Goal: Task Accomplishment & Management: Manage account settings

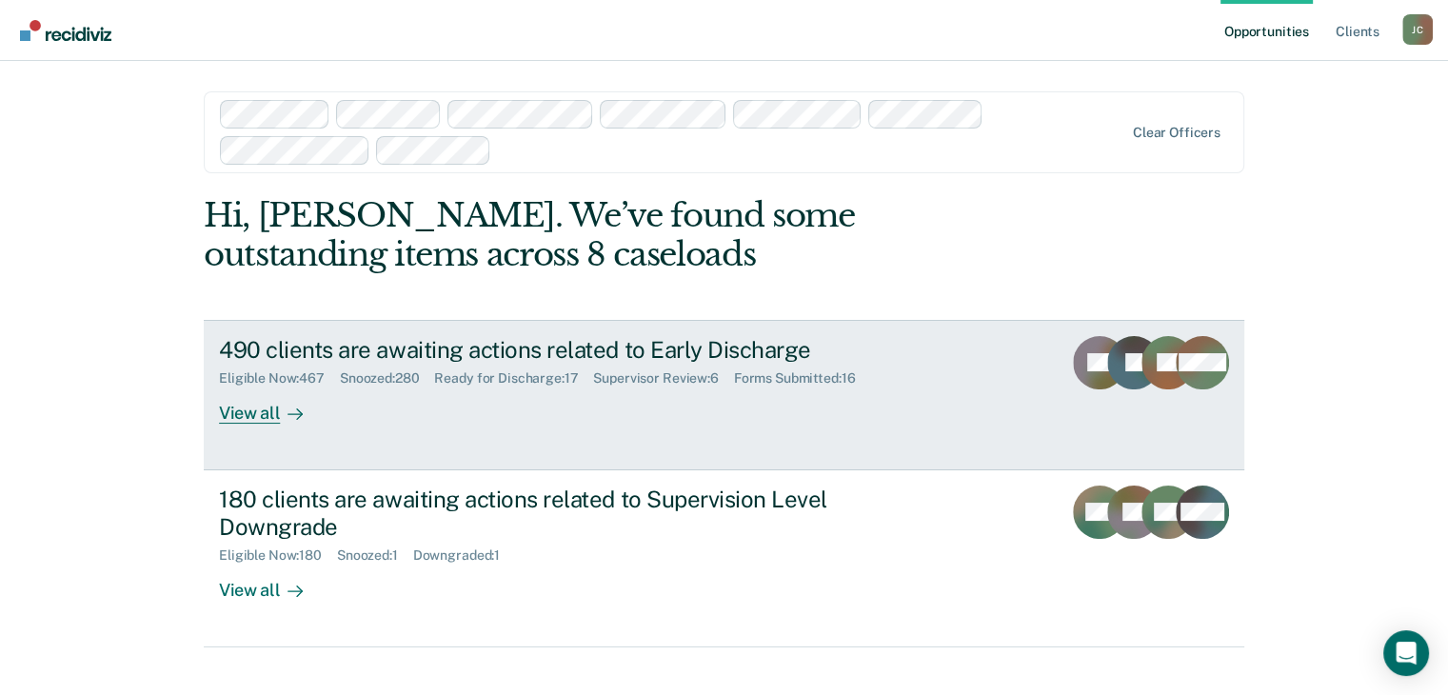
click at [426, 352] on div "490 clients are awaiting actions related to Early Discharge" at bounding box center [553, 350] width 669 height 28
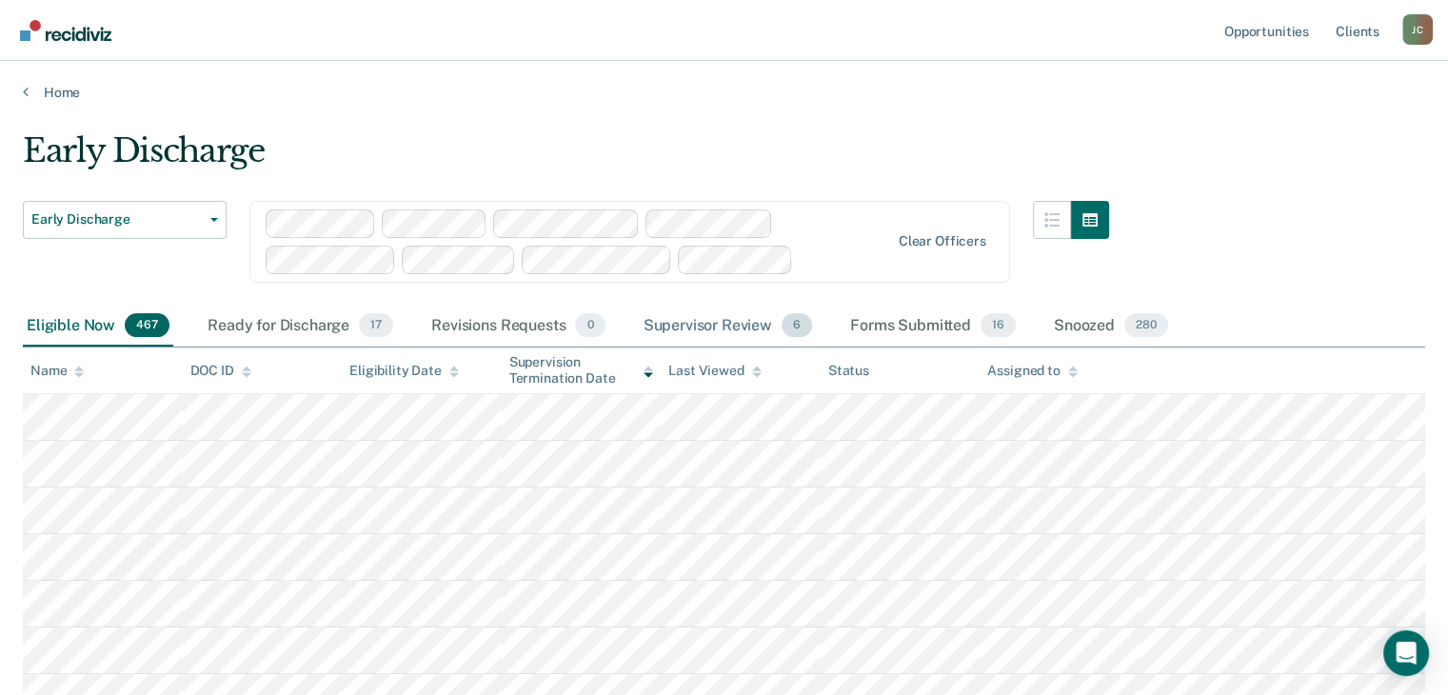
click at [699, 323] on div "Supervisor Review 6" at bounding box center [728, 327] width 177 height 42
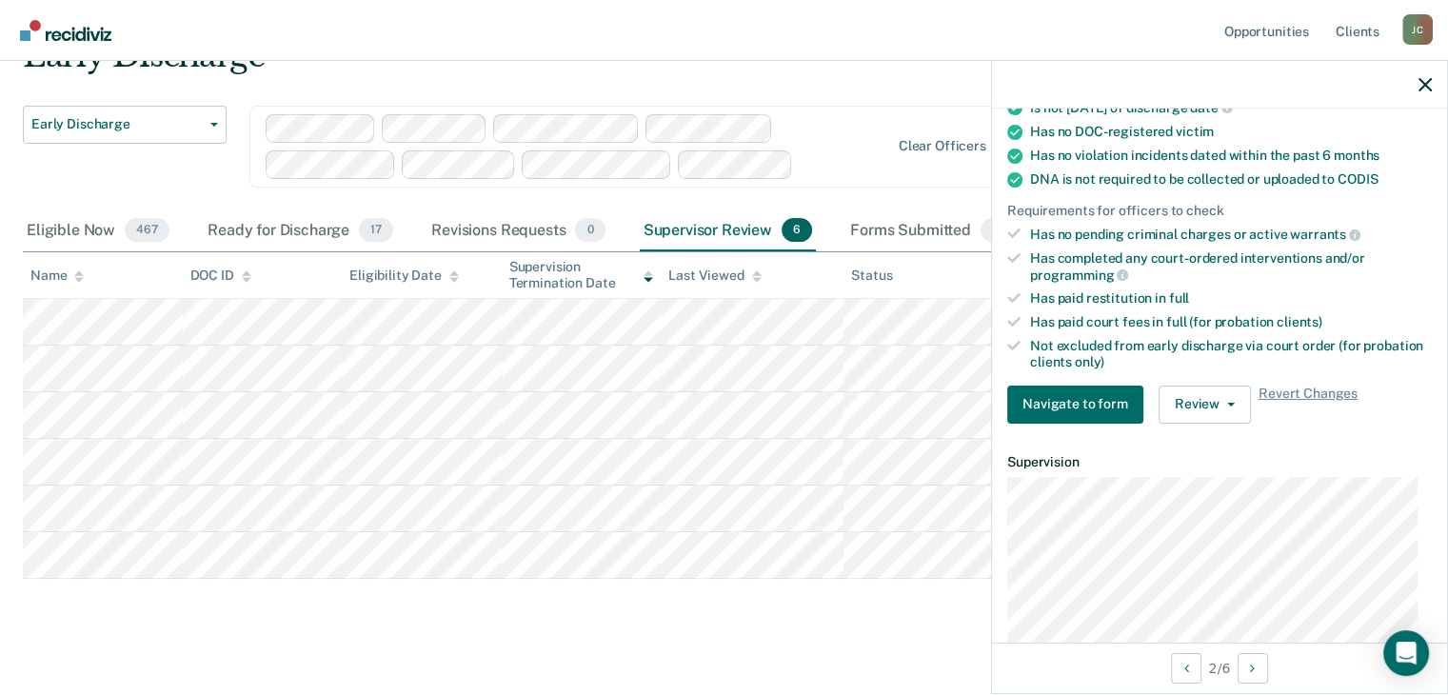
scroll to position [381, 0]
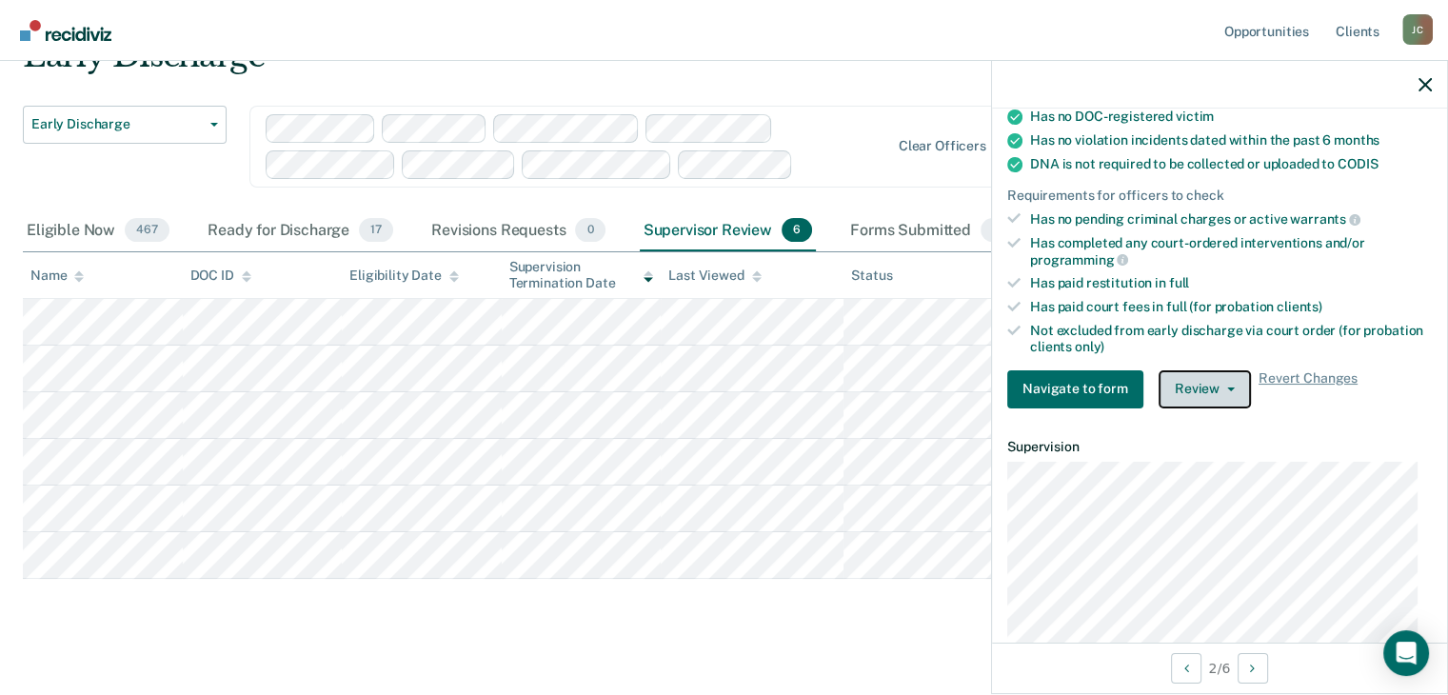
click at [1199, 372] on button "Review" at bounding box center [1205, 389] width 92 height 38
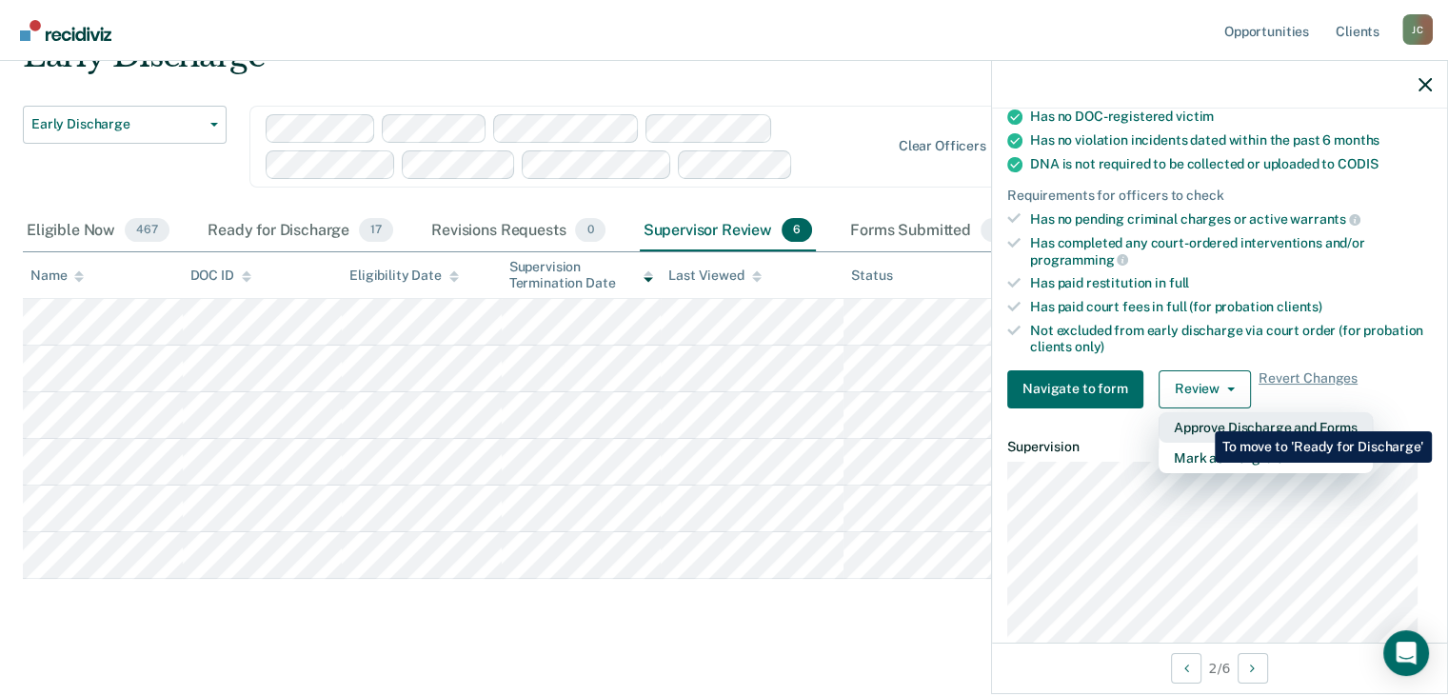
click at [1201, 417] on button "Approve Discharge and Forms" at bounding box center [1266, 427] width 214 height 30
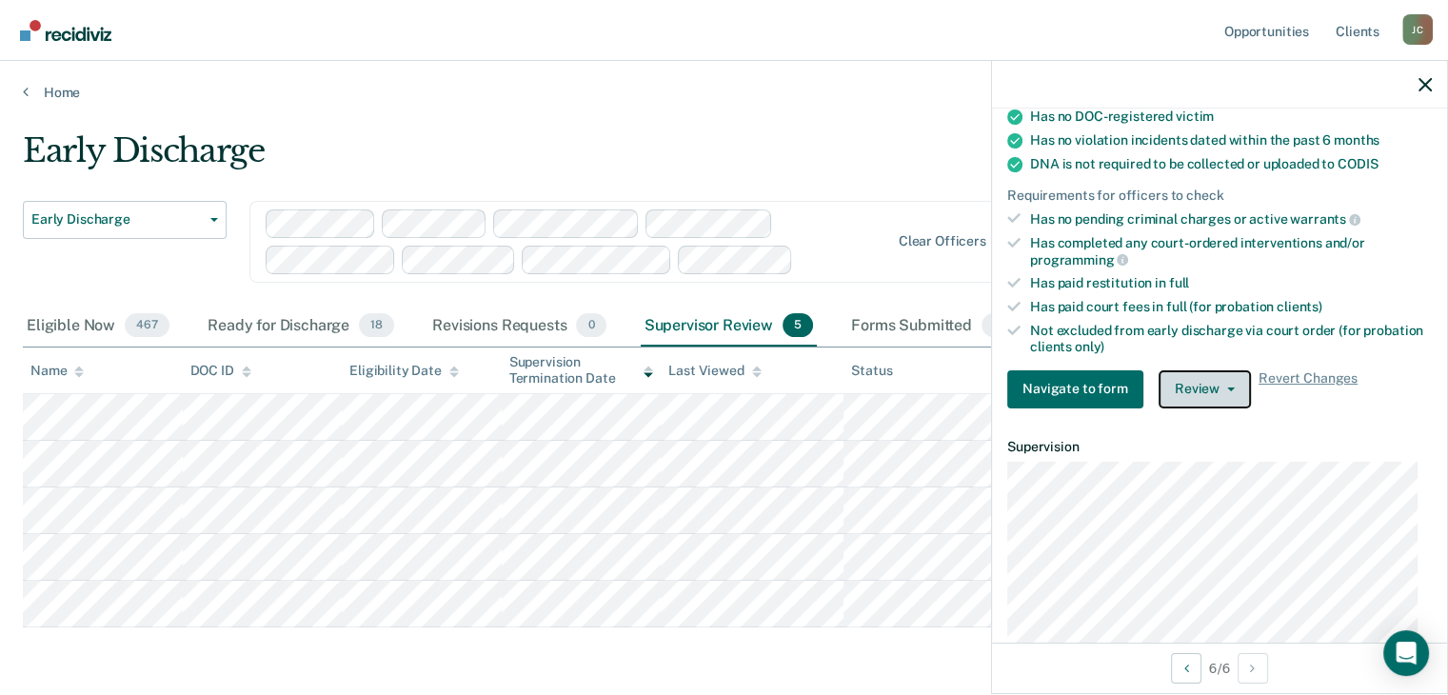
click at [1188, 378] on button "Review" at bounding box center [1205, 389] width 92 height 38
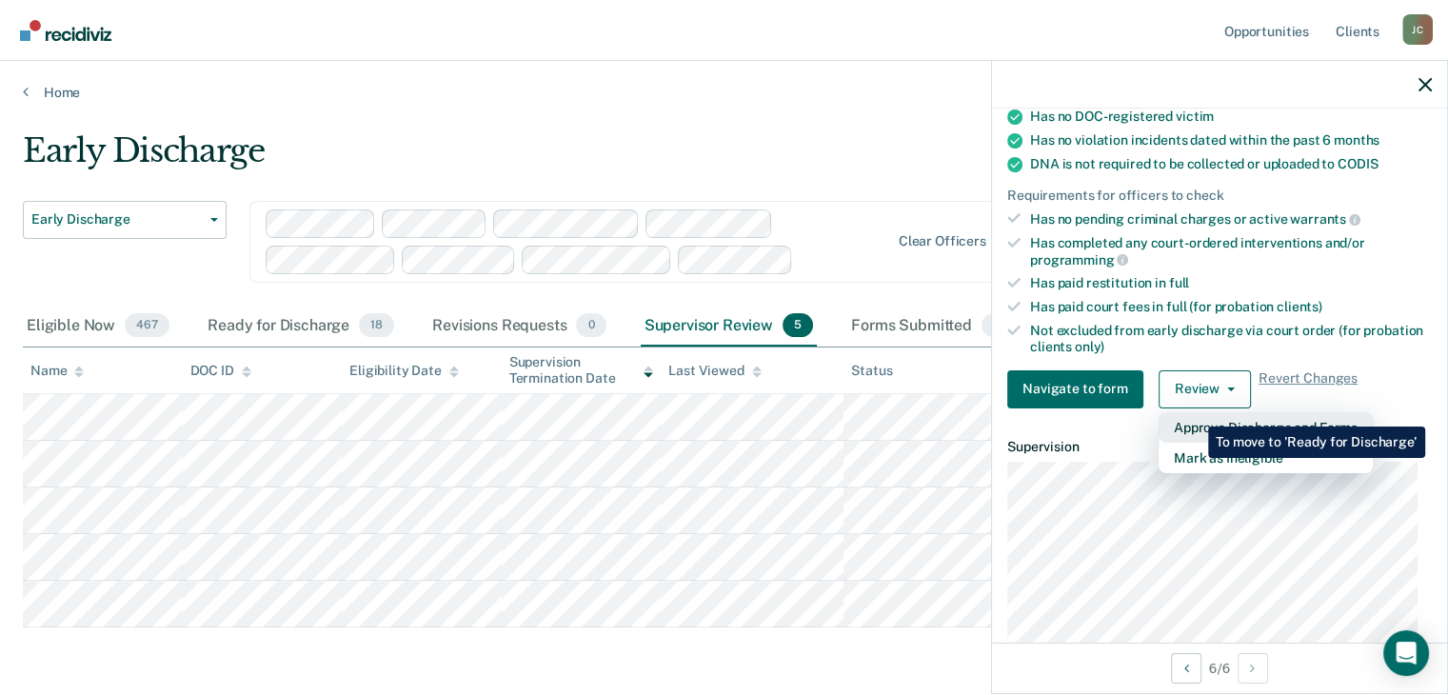
click at [1194, 412] on button "Approve Discharge and Forms" at bounding box center [1266, 427] width 214 height 30
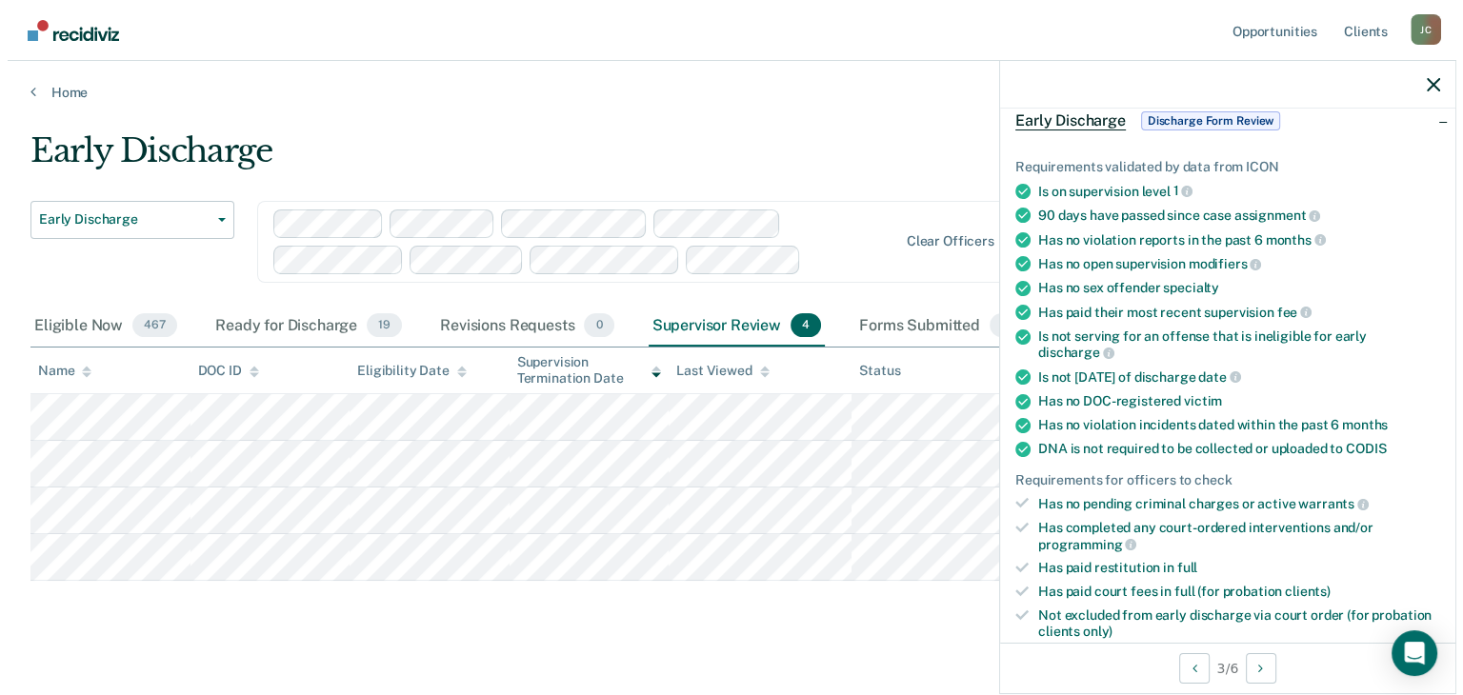
scroll to position [286, 0]
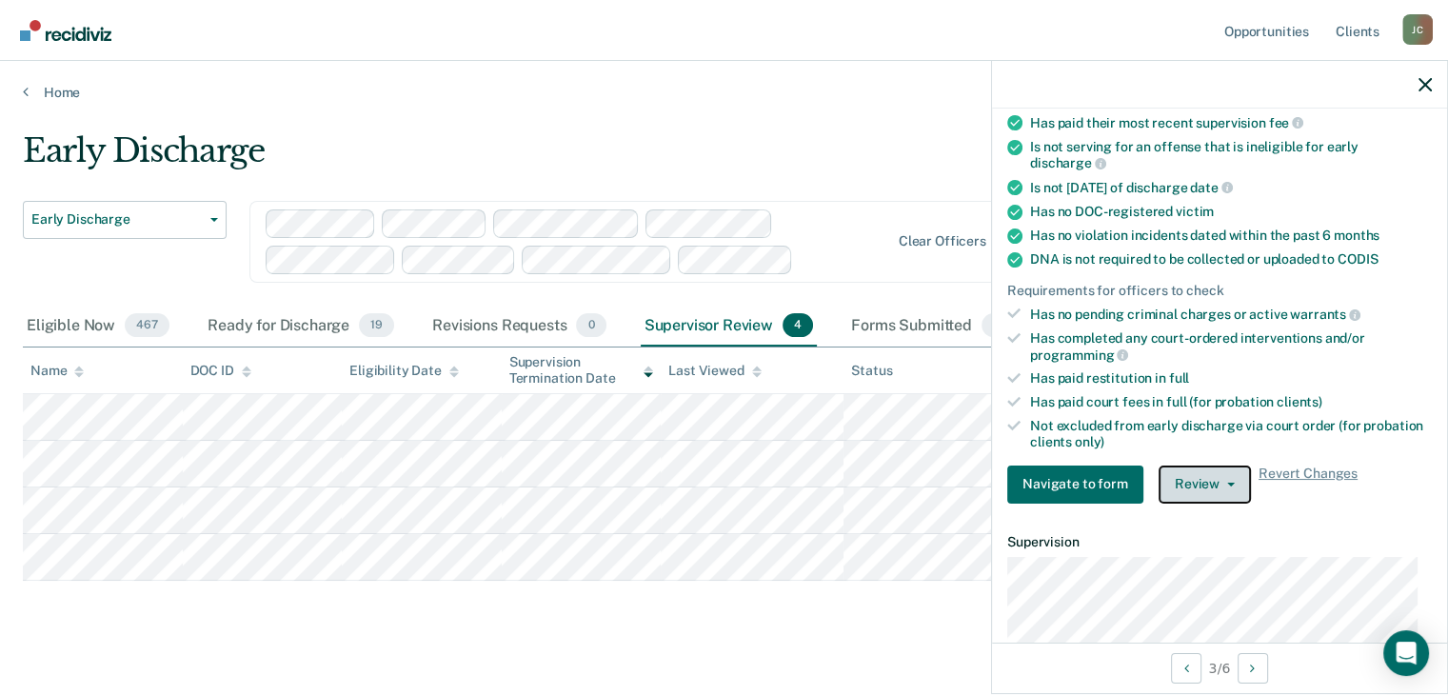
click at [1204, 478] on button "Review" at bounding box center [1205, 485] width 92 height 38
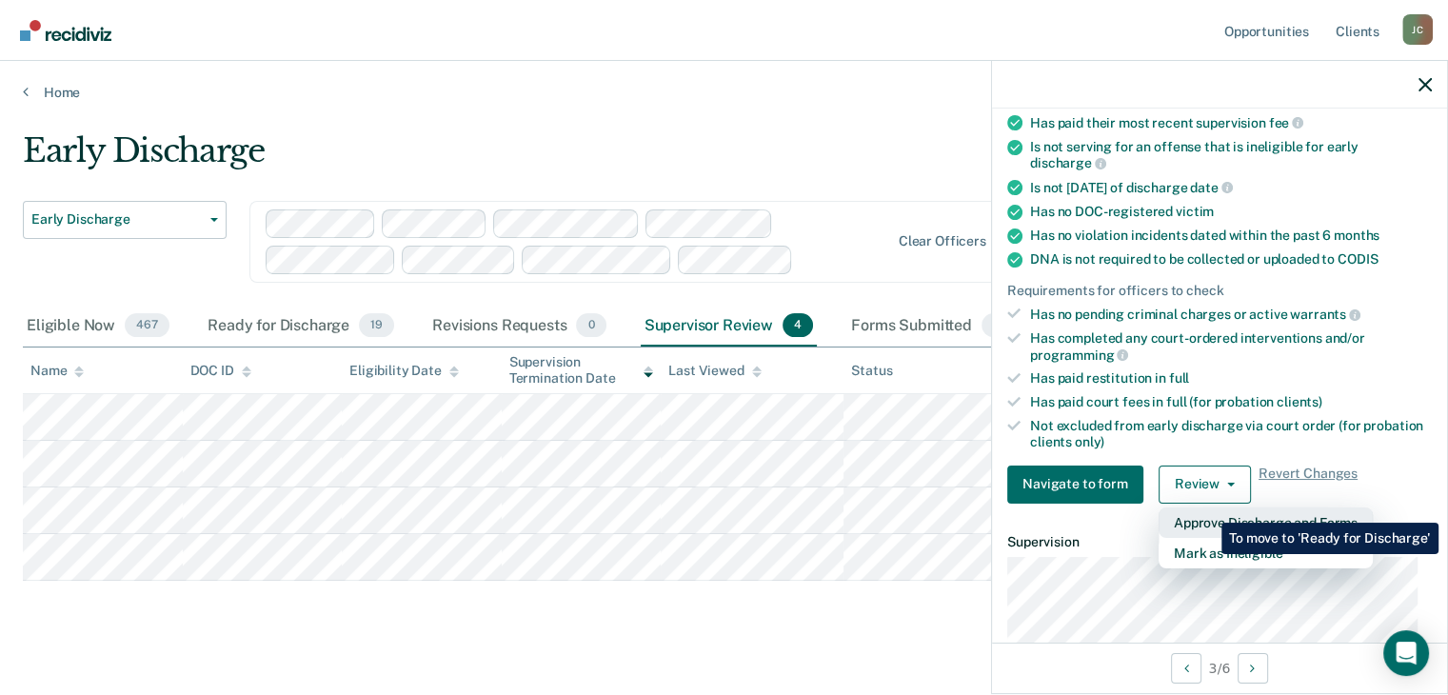
click at [1207, 509] on button "Approve Discharge and Forms" at bounding box center [1266, 523] width 214 height 30
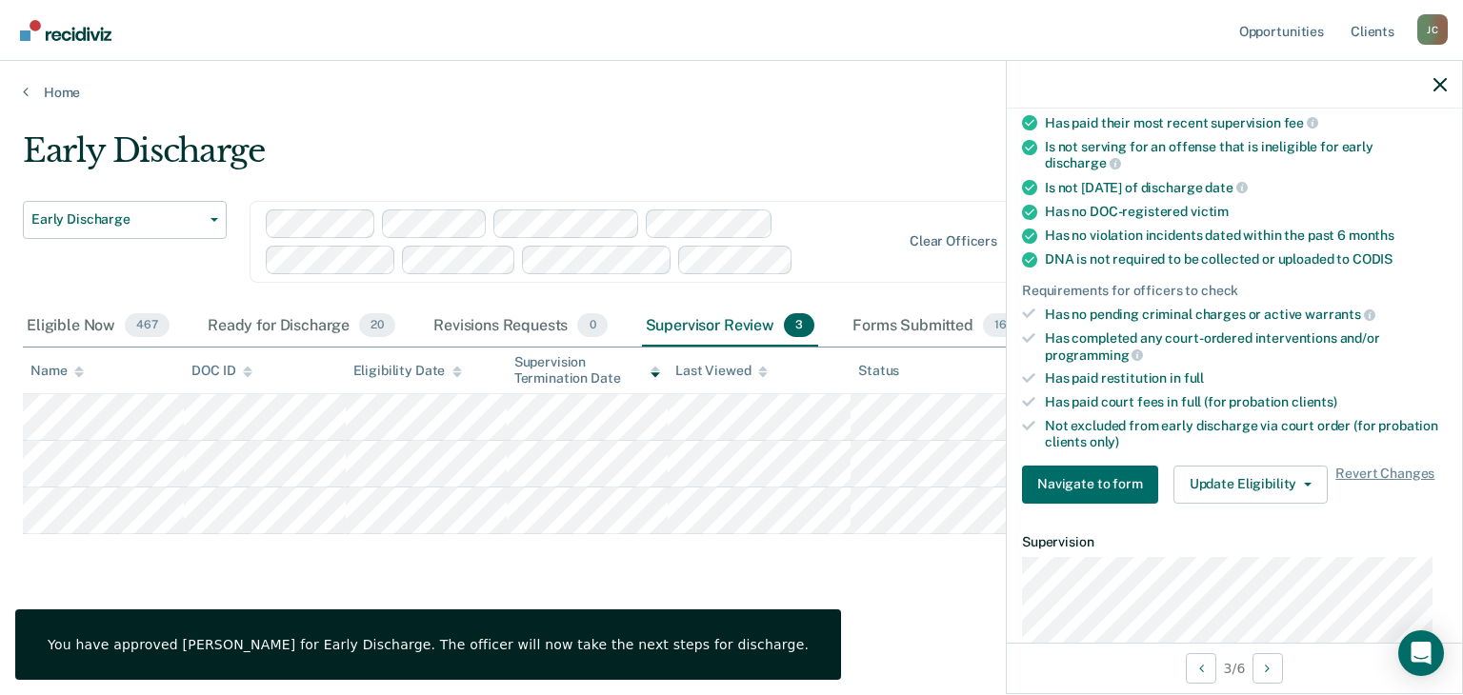
click at [834, 101] on main "Early Discharge Early Discharge Early Discharge Supervision Level Downgrade Cle…" at bounding box center [731, 395] width 1463 height 589
click at [1449, 74] on div at bounding box center [1234, 85] width 455 height 48
click at [1441, 81] on icon "button" at bounding box center [1439, 84] width 13 height 13
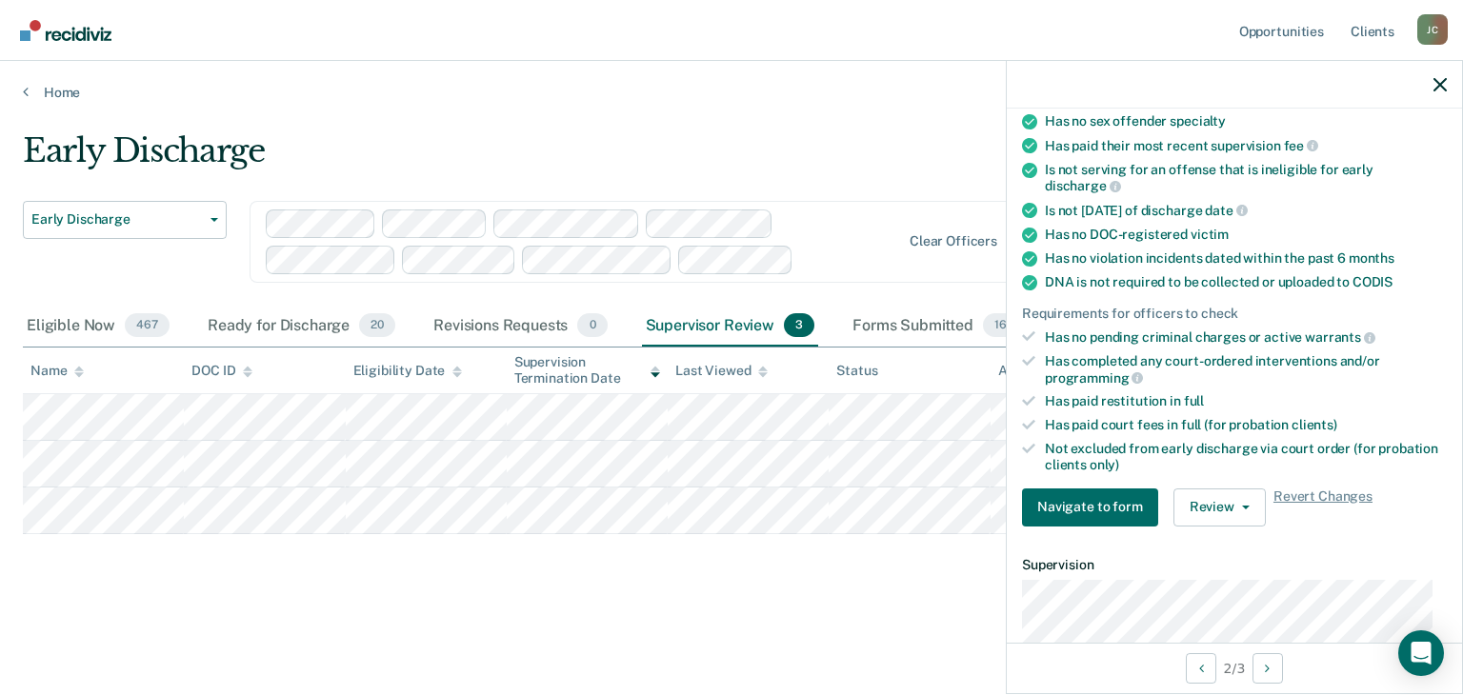
scroll to position [476, 0]
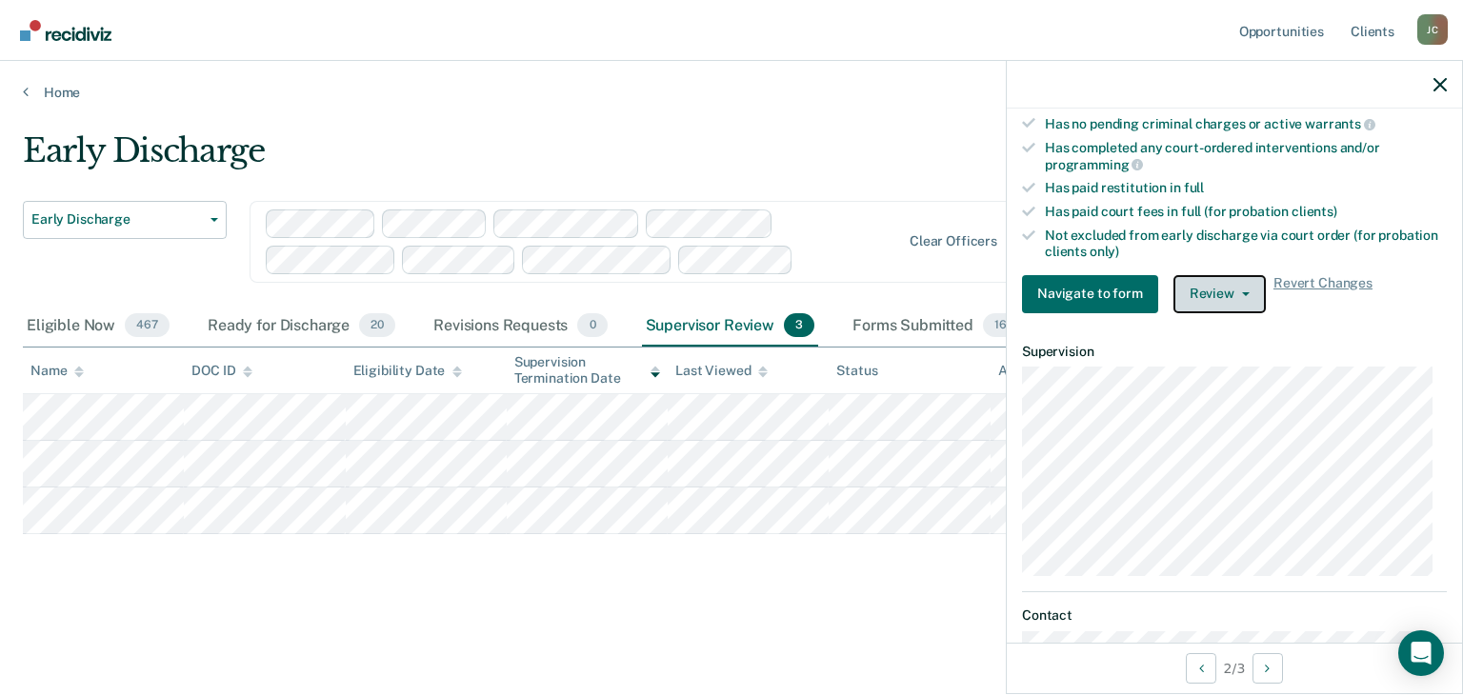
click at [1226, 281] on button "Review" at bounding box center [1219, 294] width 92 height 38
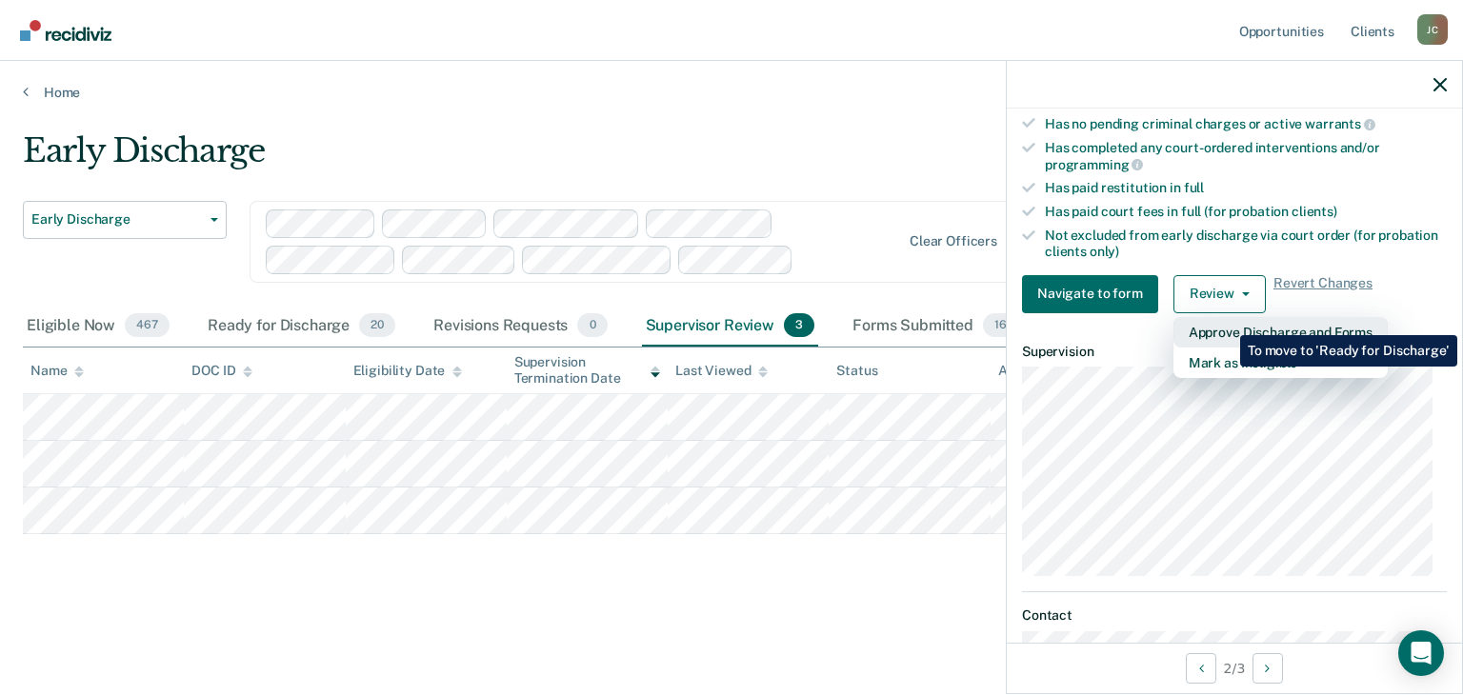
click at [1226, 321] on button "Approve Discharge and Forms" at bounding box center [1280, 332] width 214 height 30
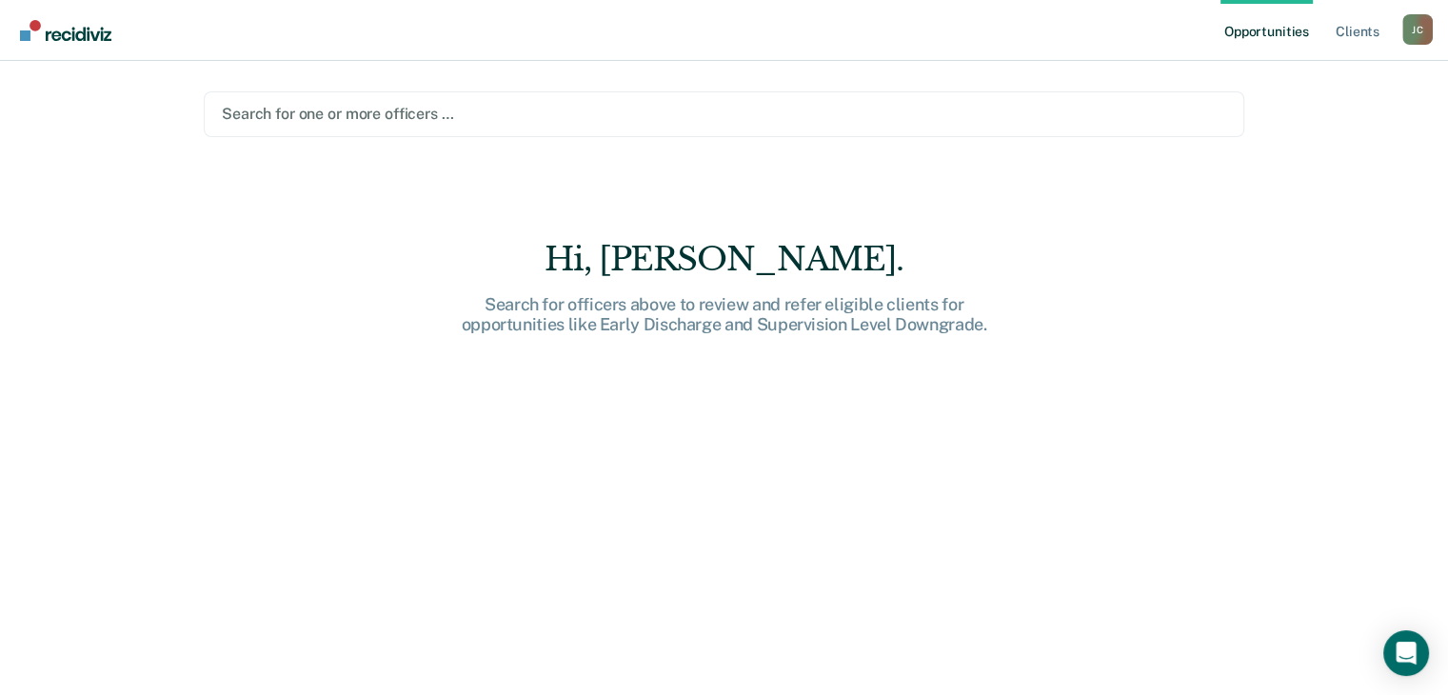
click at [409, 111] on div at bounding box center [724, 114] width 1005 height 22
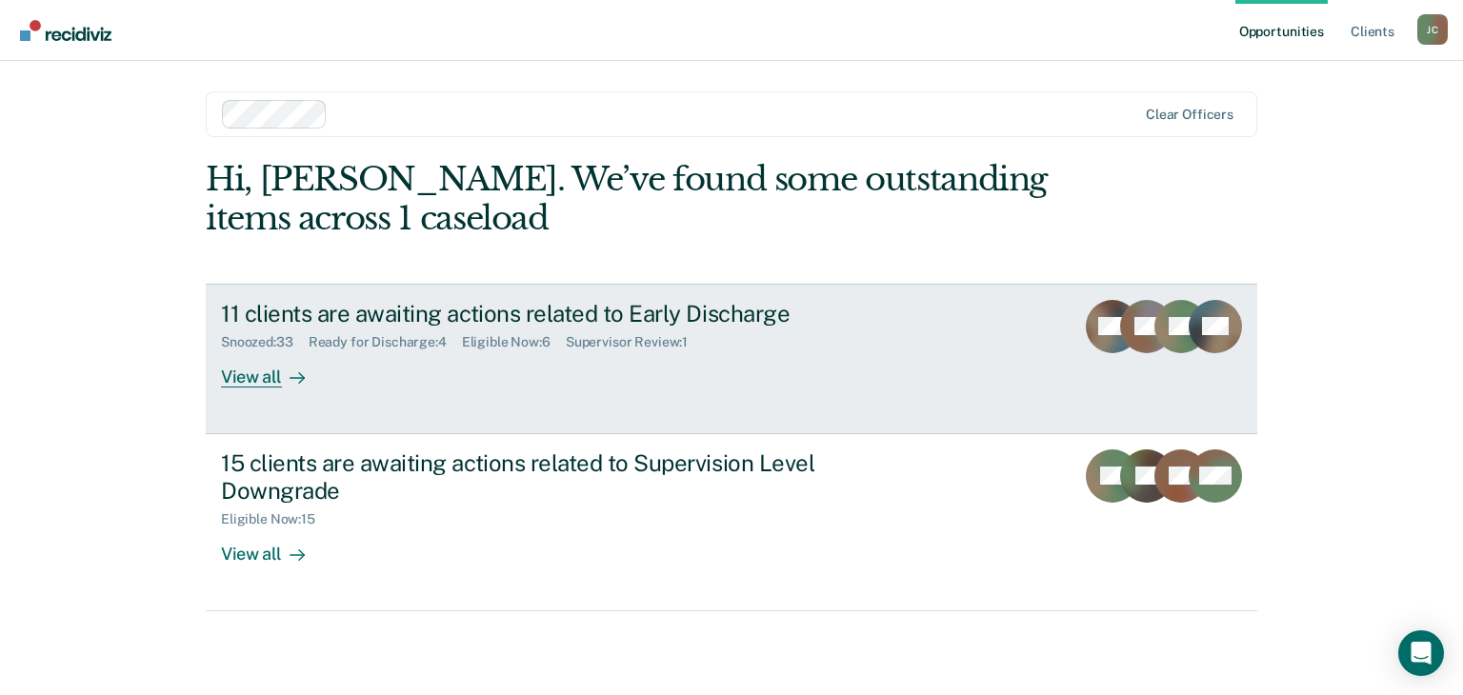
click at [529, 319] on div "11 clients are awaiting actions related to Early Discharge" at bounding box center [555, 314] width 669 height 28
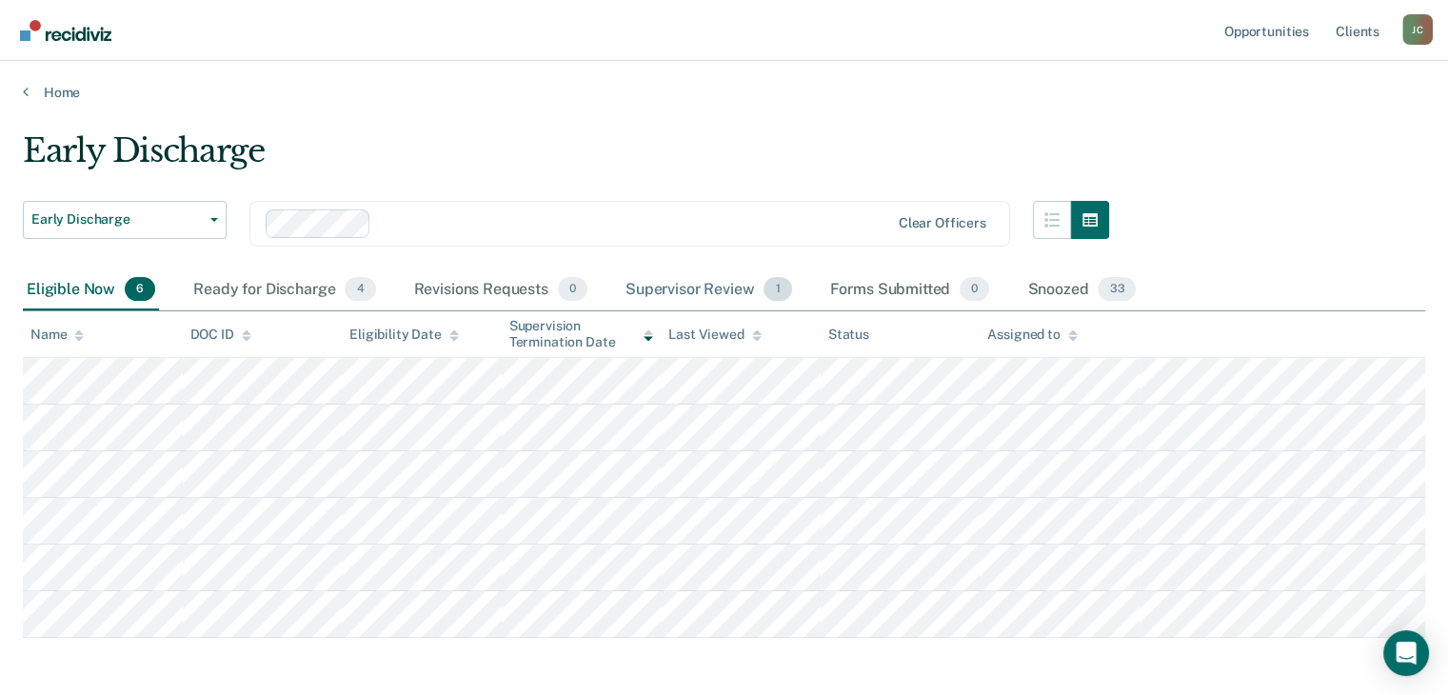
click at [710, 291] on div "Supervisor Review 1" at bounding box center [709, 290] width 174 height 42
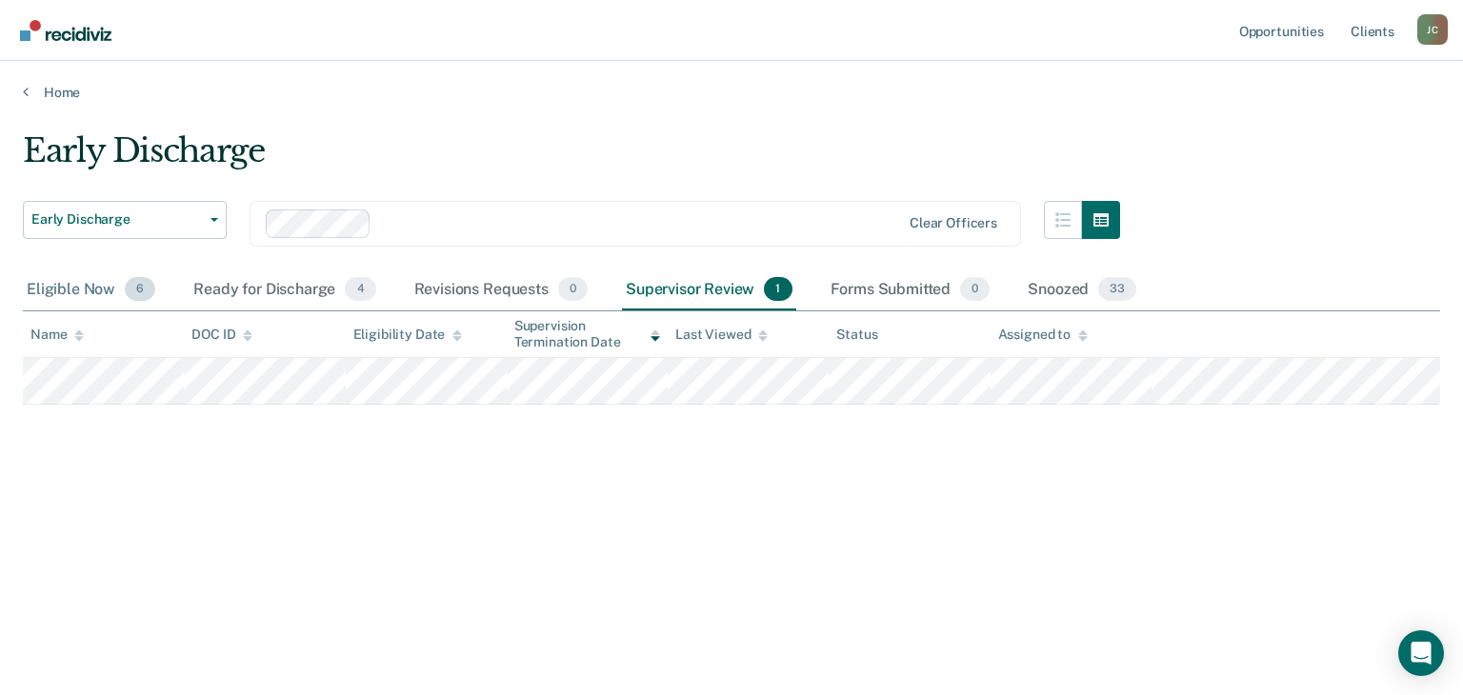
click at [46, 285] on div "Eligible Now 6" at bounding box center [91, 290] width 136 height 42
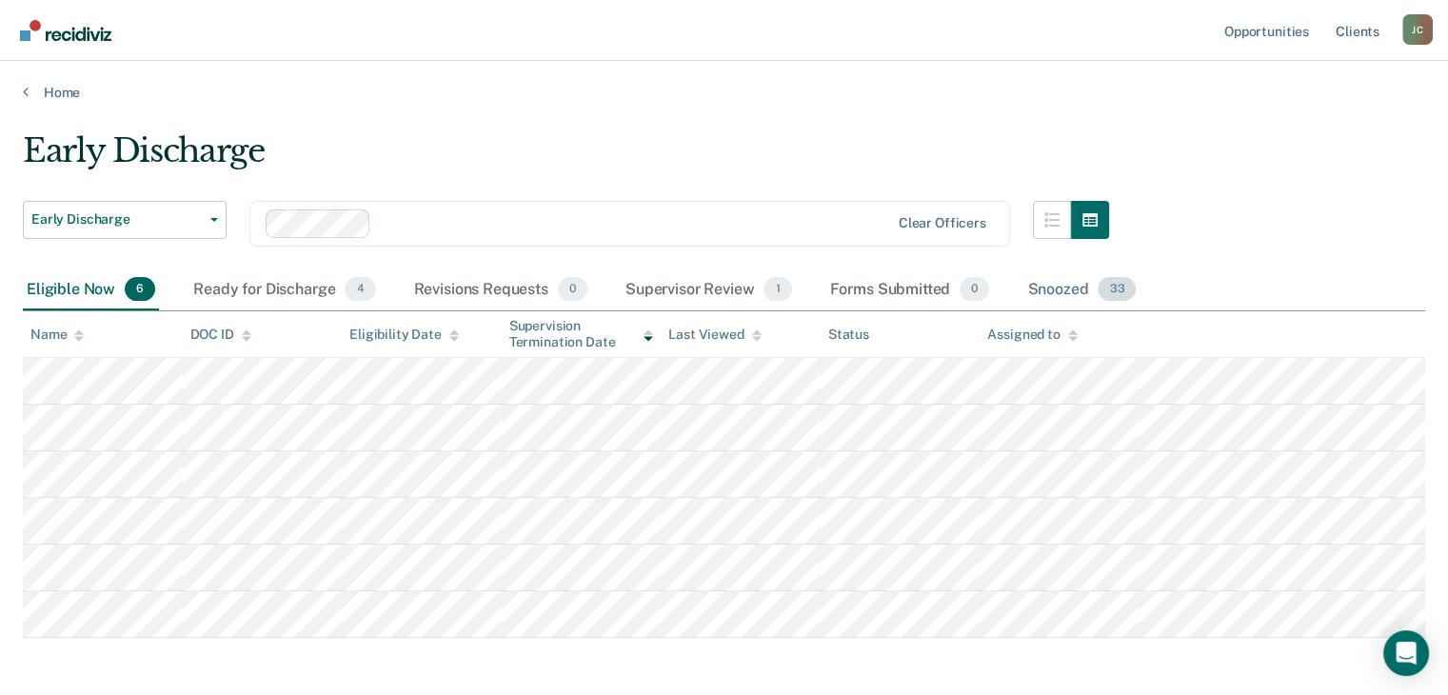
click at [1049, 296] on div "Snoozed 33" at bounding box center [1082, 290] width 116 height 42
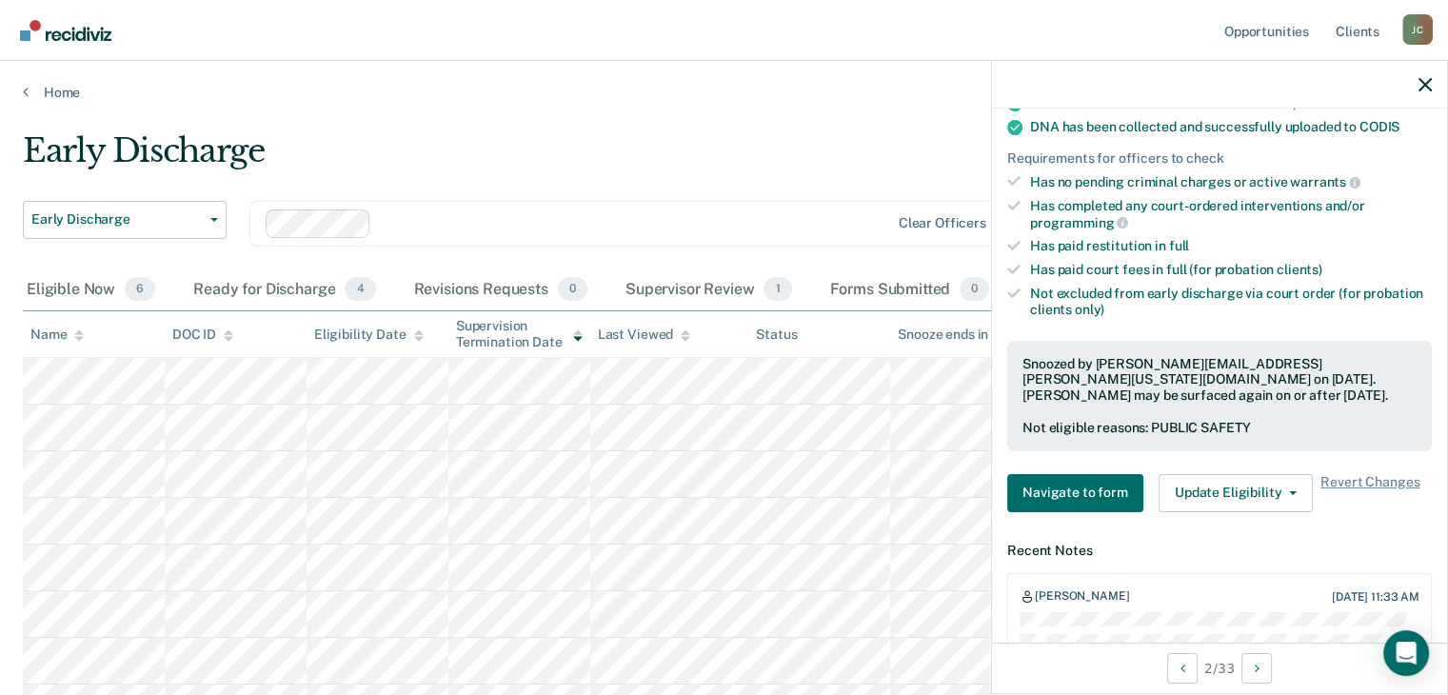
scroll to position [476, 0]
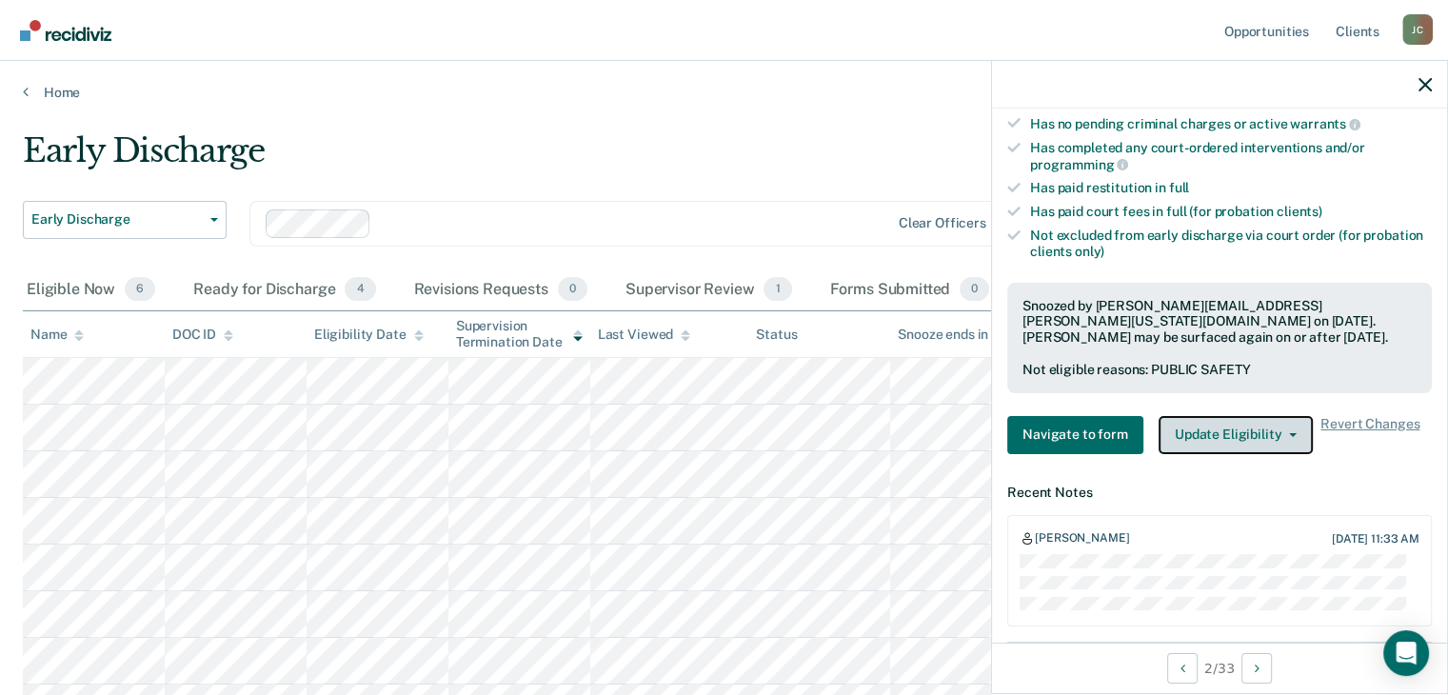
click at [1224, 424] on button "Update Eligibility" at bounding box center [1236, 435] width 154 height 38
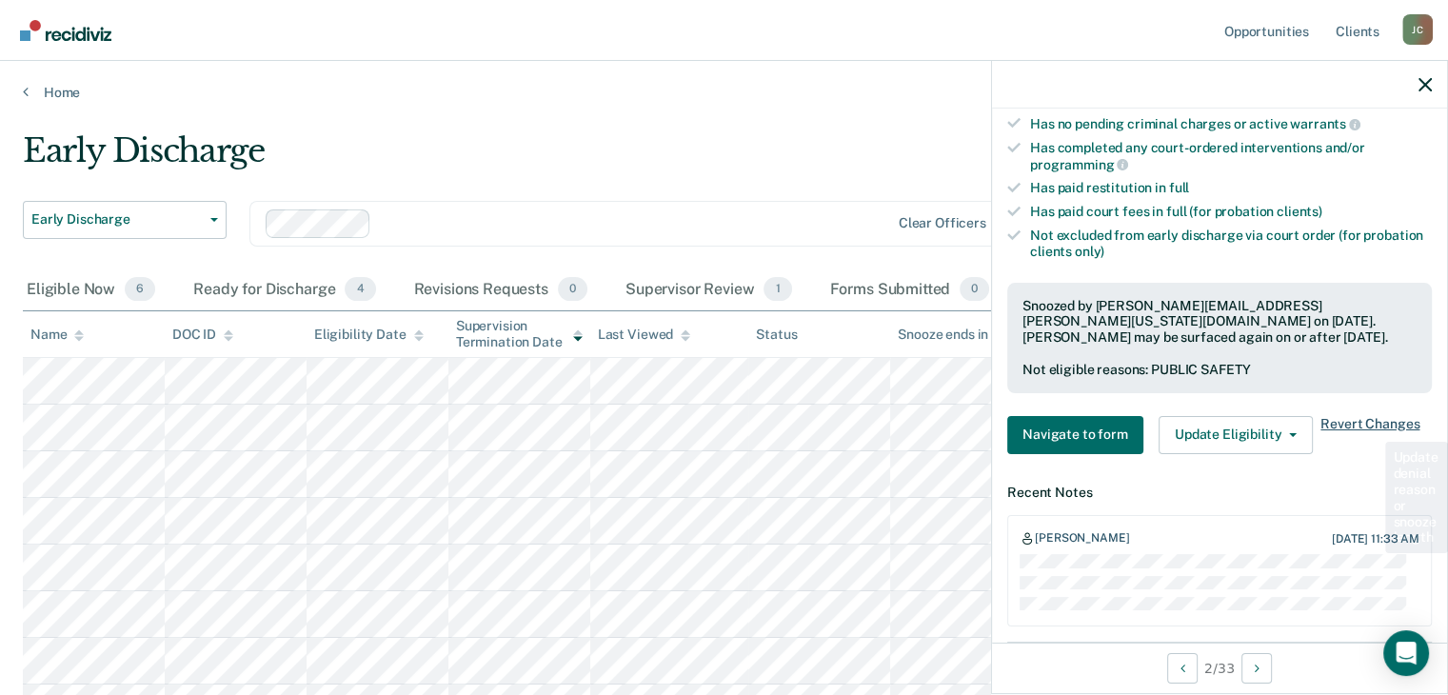
click at [1382, 416] on span "Revert Changes" at bounding box center [1370, 435] width 99 height 38
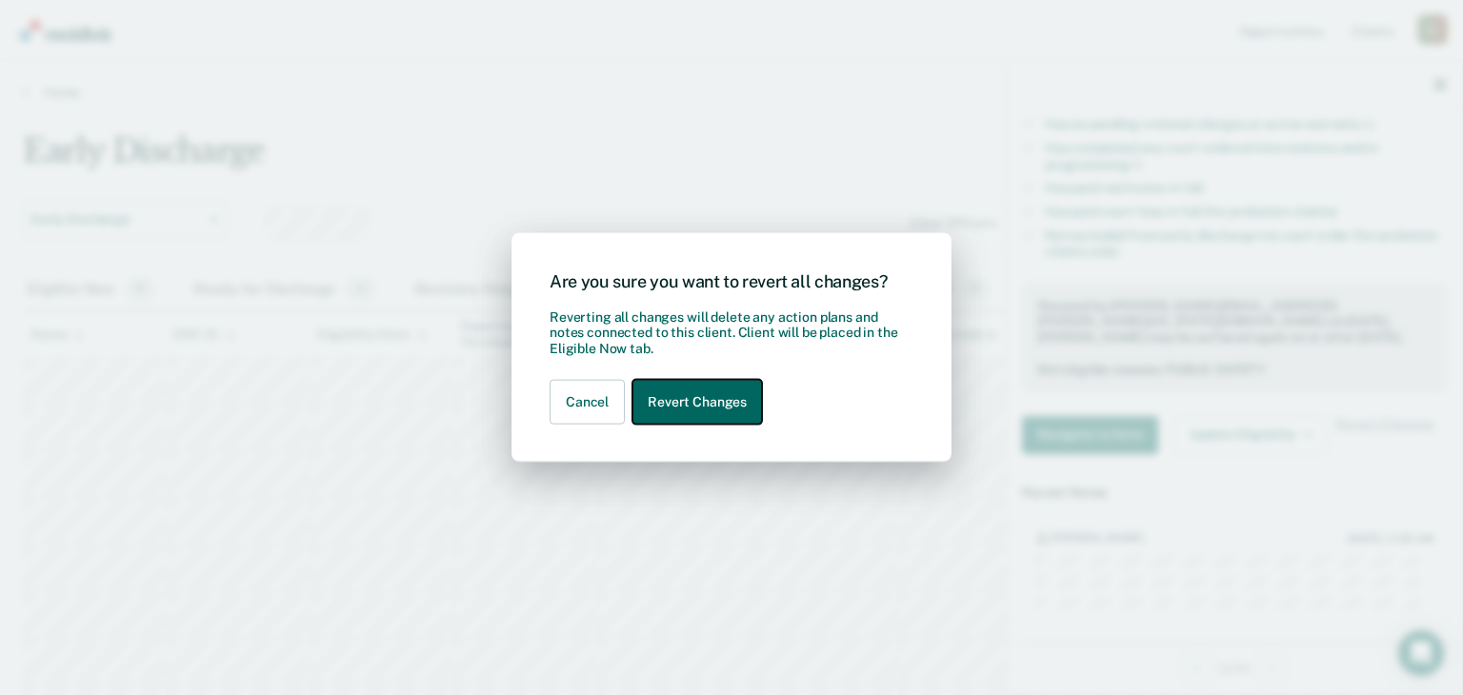
click at [693, 409] on button "Revert Changes" at bounding box center [697, 402] width 130 height 45
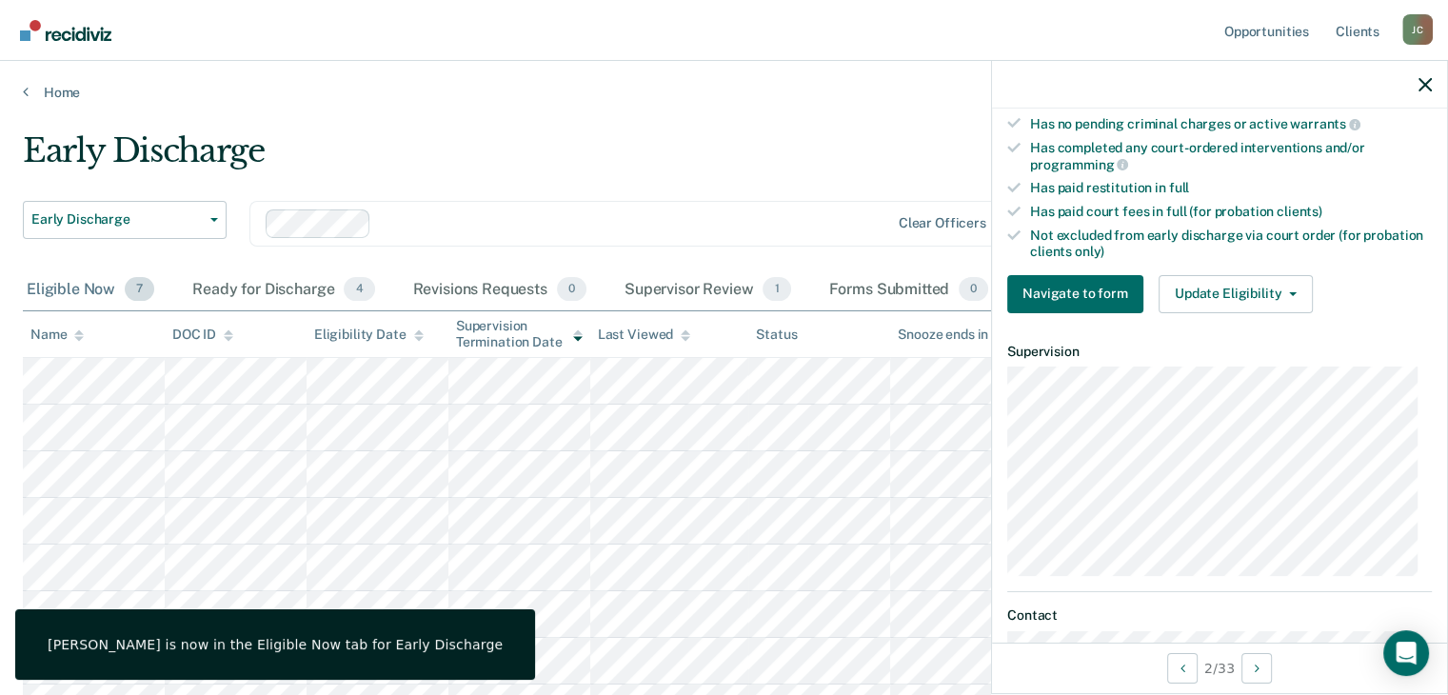
click at [96, 290] on div "Eligible Now 7" at bounding box center [90, 290] width 135 height 42
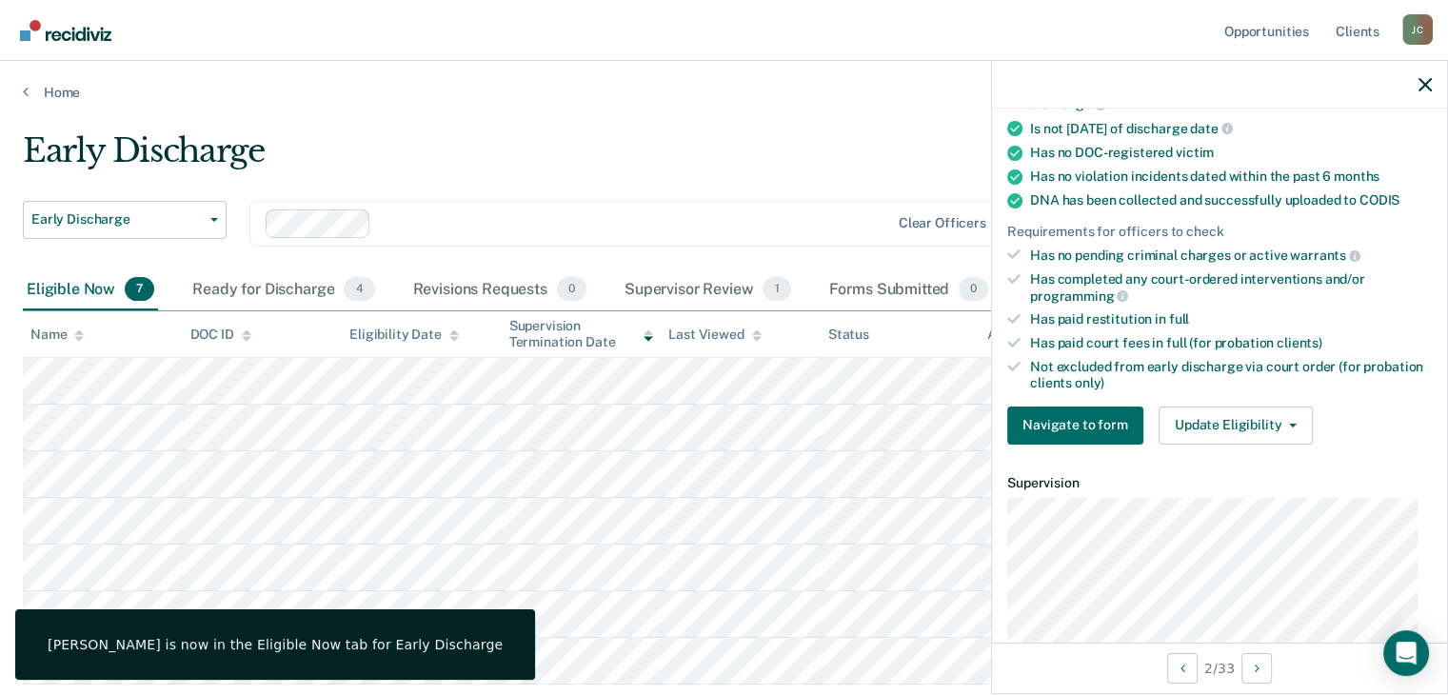
scroll to position [381, 0]
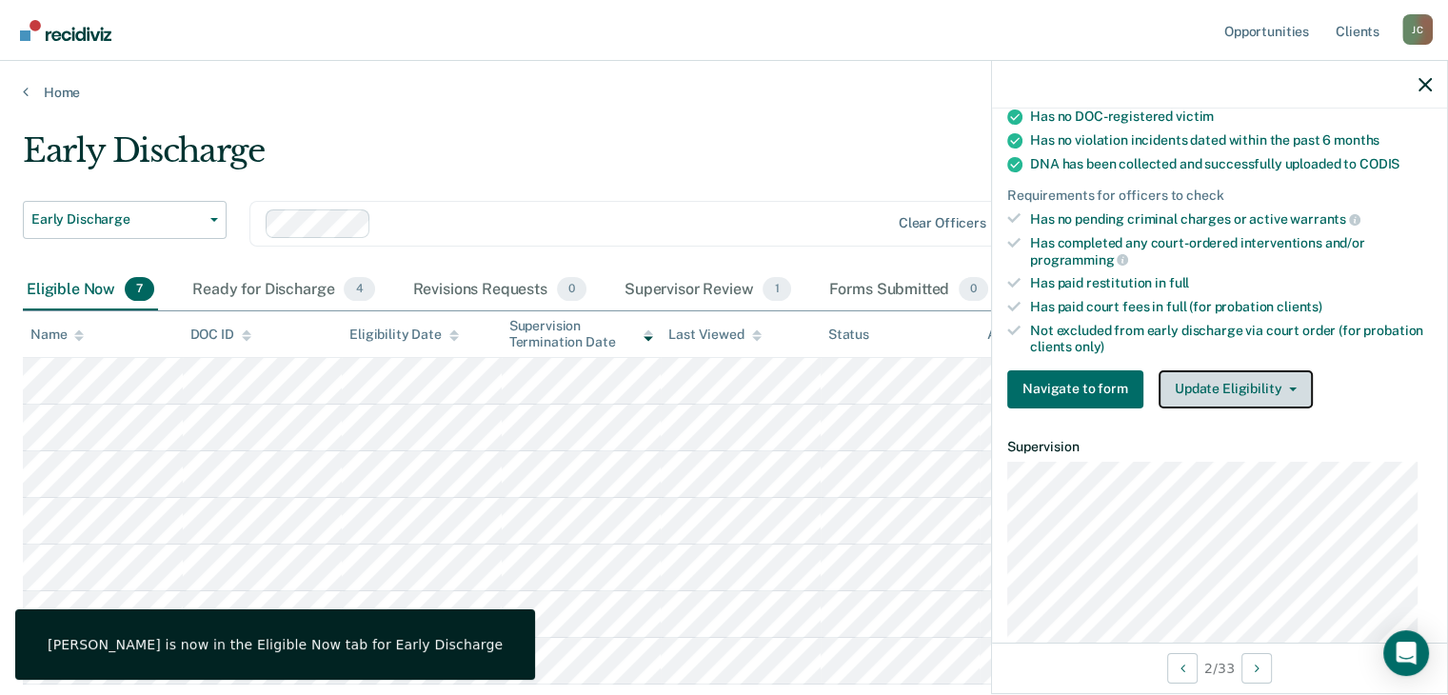
click at [1227, 377] on button "Update Eligibility" at bounding box center [1236, 389] width 154 height 38
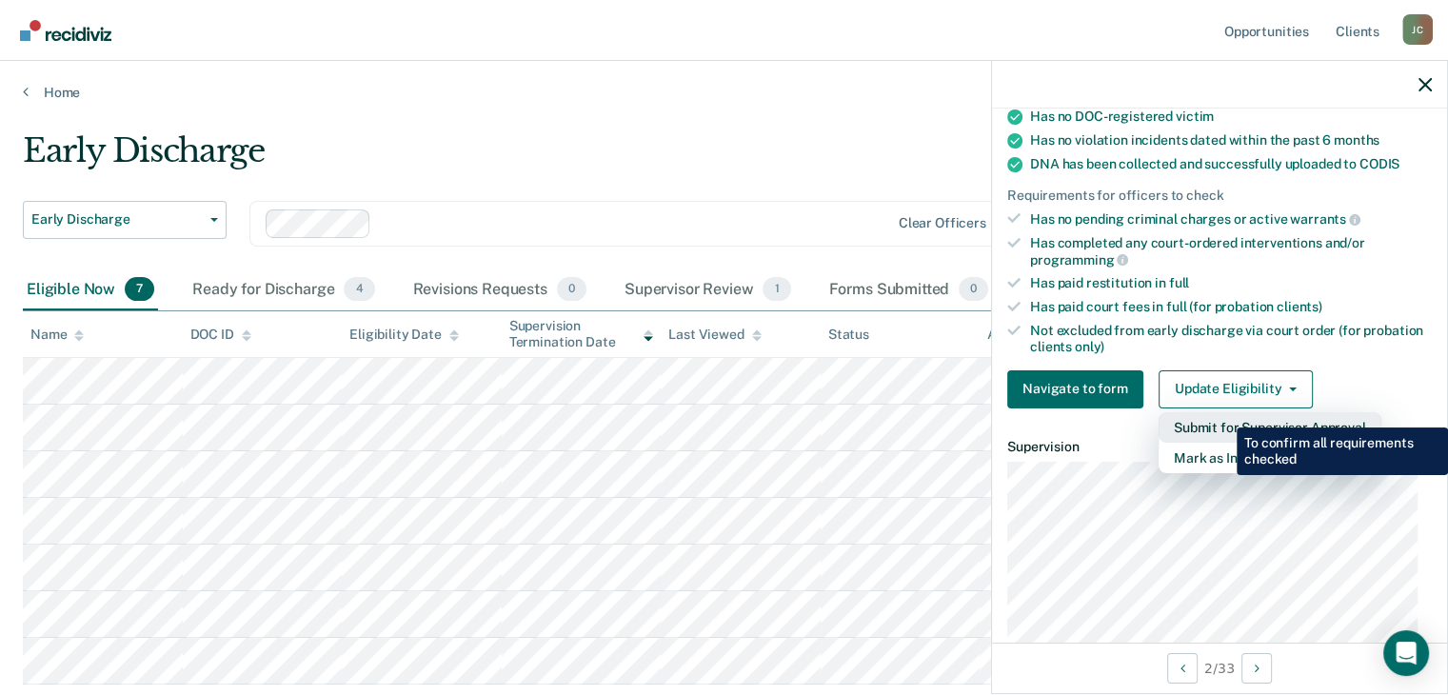
click at [1223, 413] on button "Submit for Supervisor Approval" at bounding box center [1270, 427] width 223 height 30
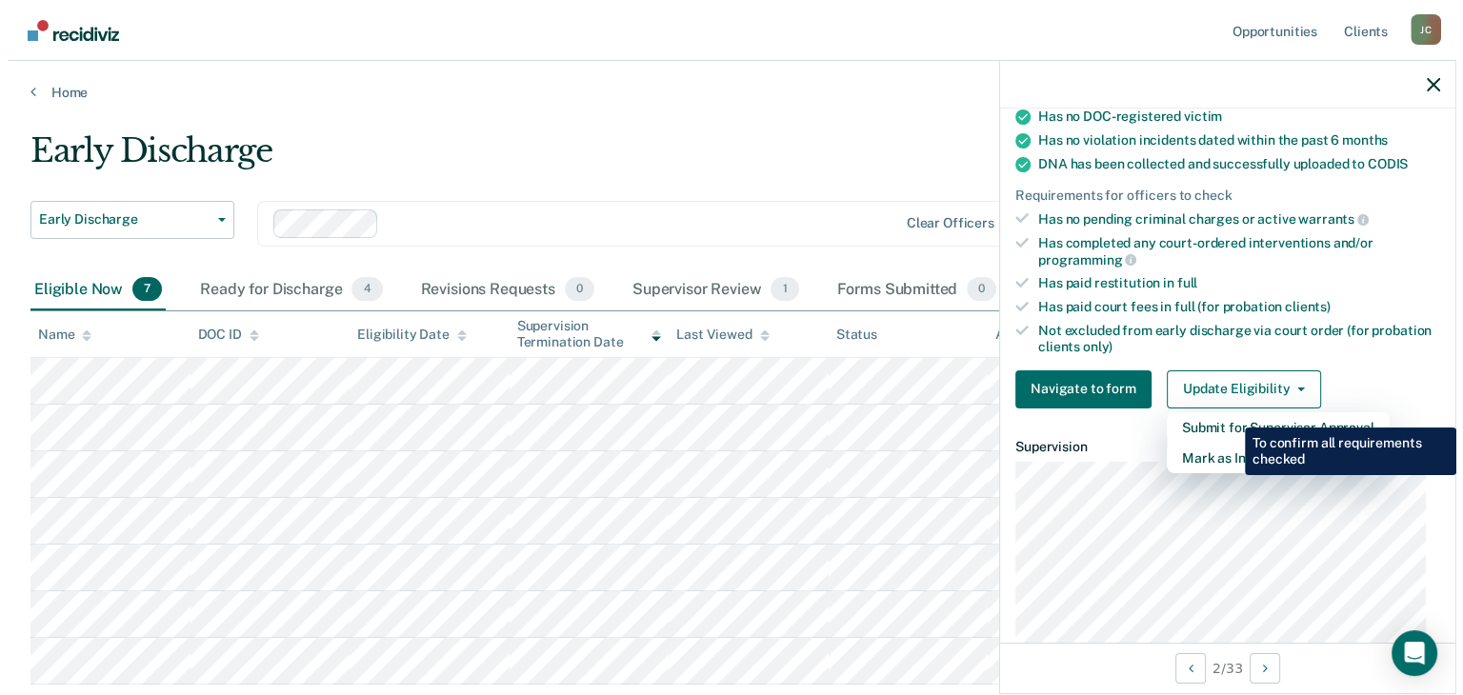
scroll to position [373, 0]
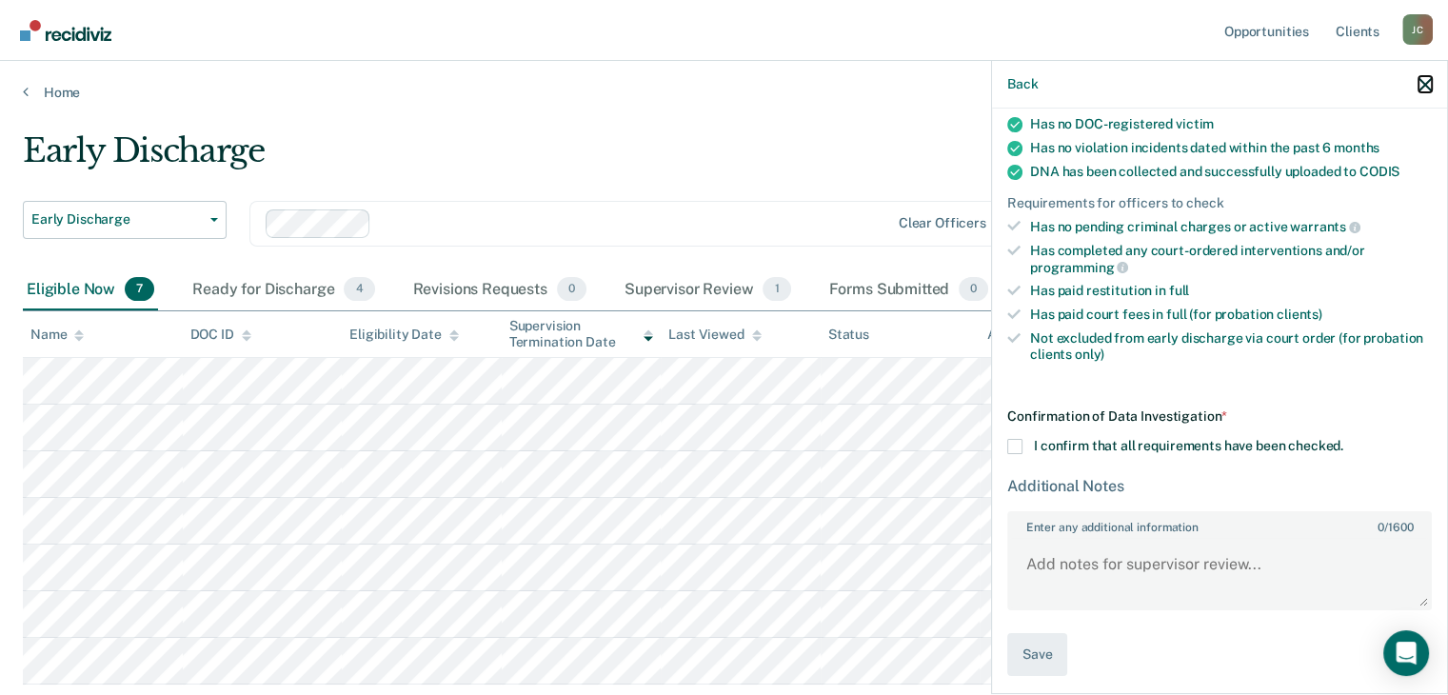
click at [1425, 85] on icon "button" at bounding box center [1425, 84] width 13 height 13
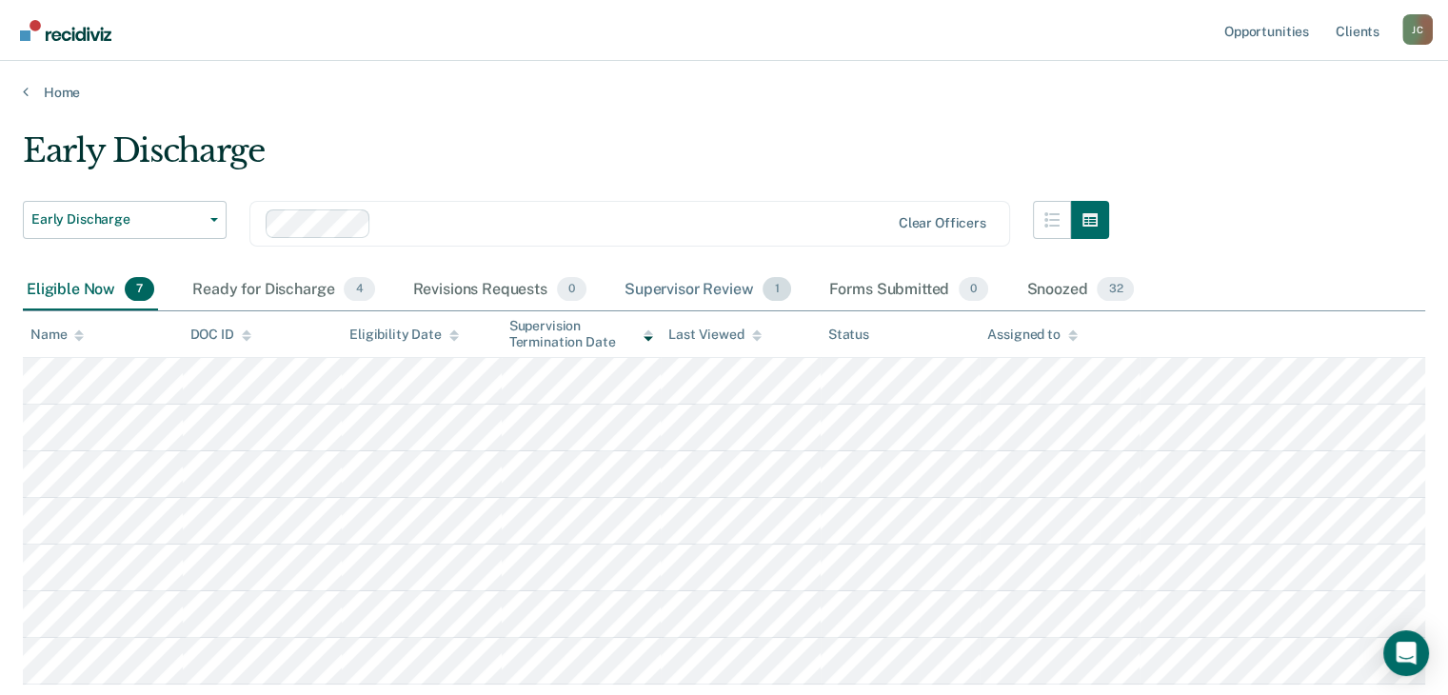
click at [701, 293] on div "Supervisor Review 1" at bounding box center [708, 290] width 174 height 42
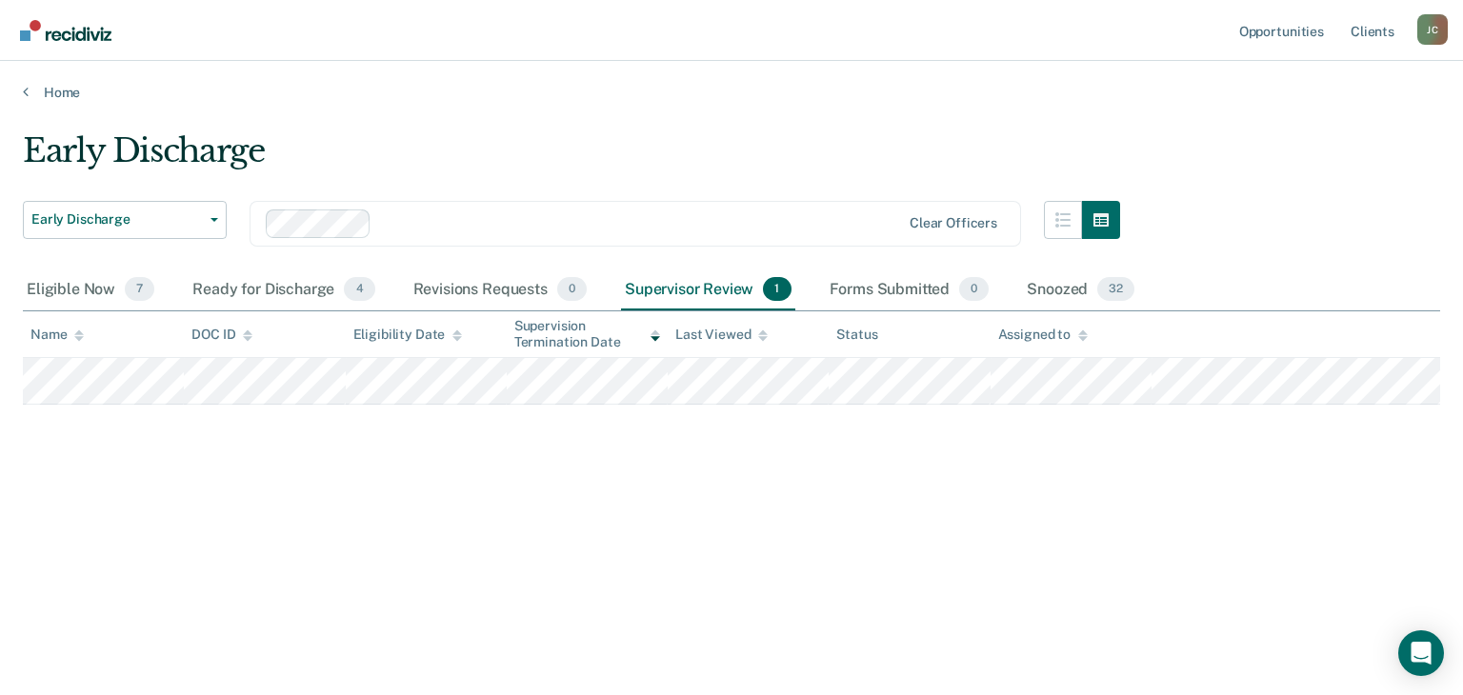
click at [708, 282] on div "Supervisor Review 1" at bounding box center [708, 290] width 174 height 42
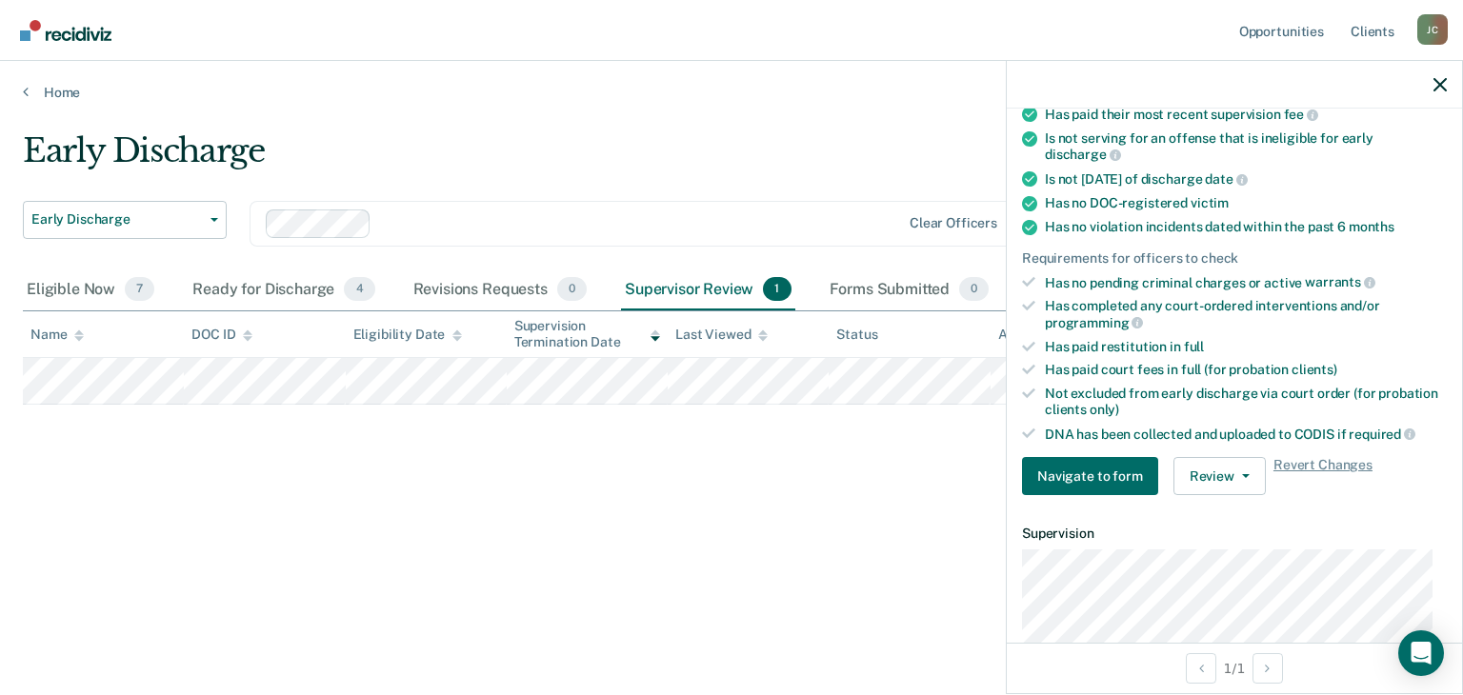
scroll to position [381, 0]
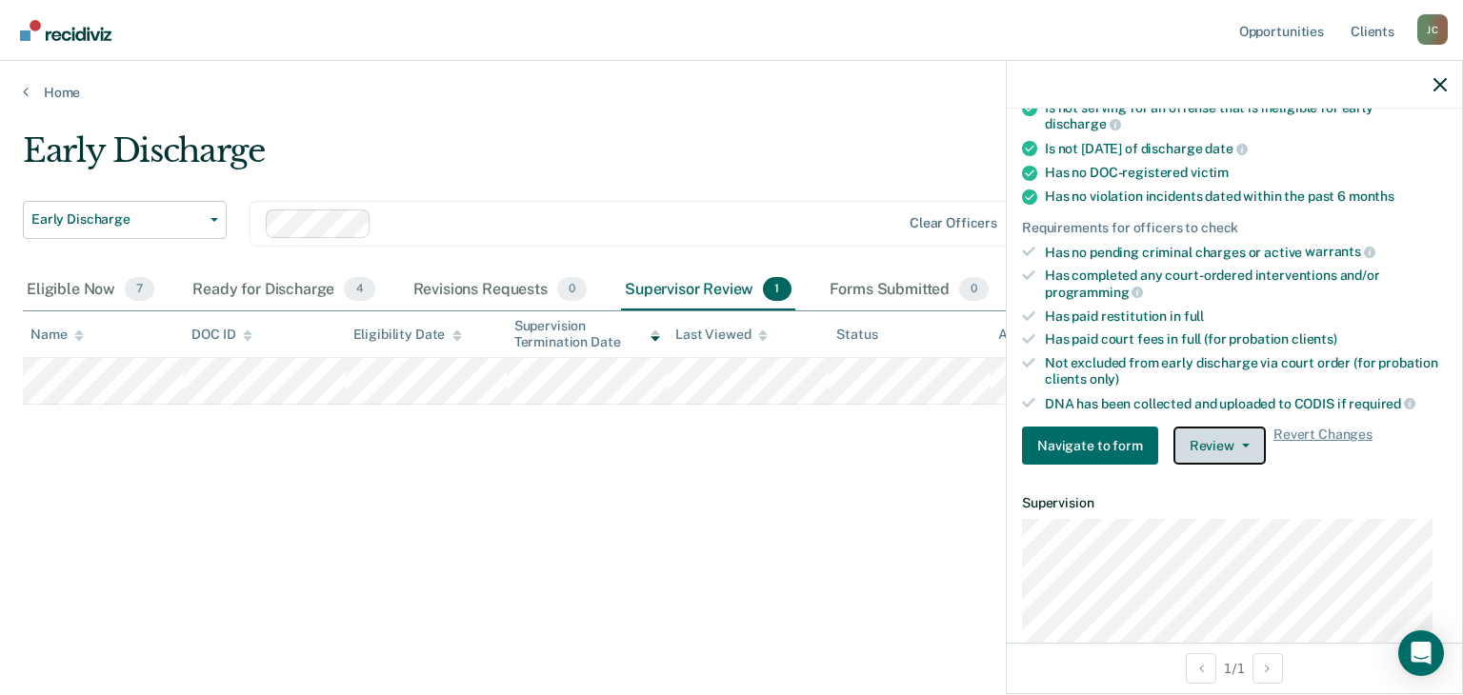
click at [1200, 439] on button "Review" at bounding box center [1219, 446] width 92 height 38
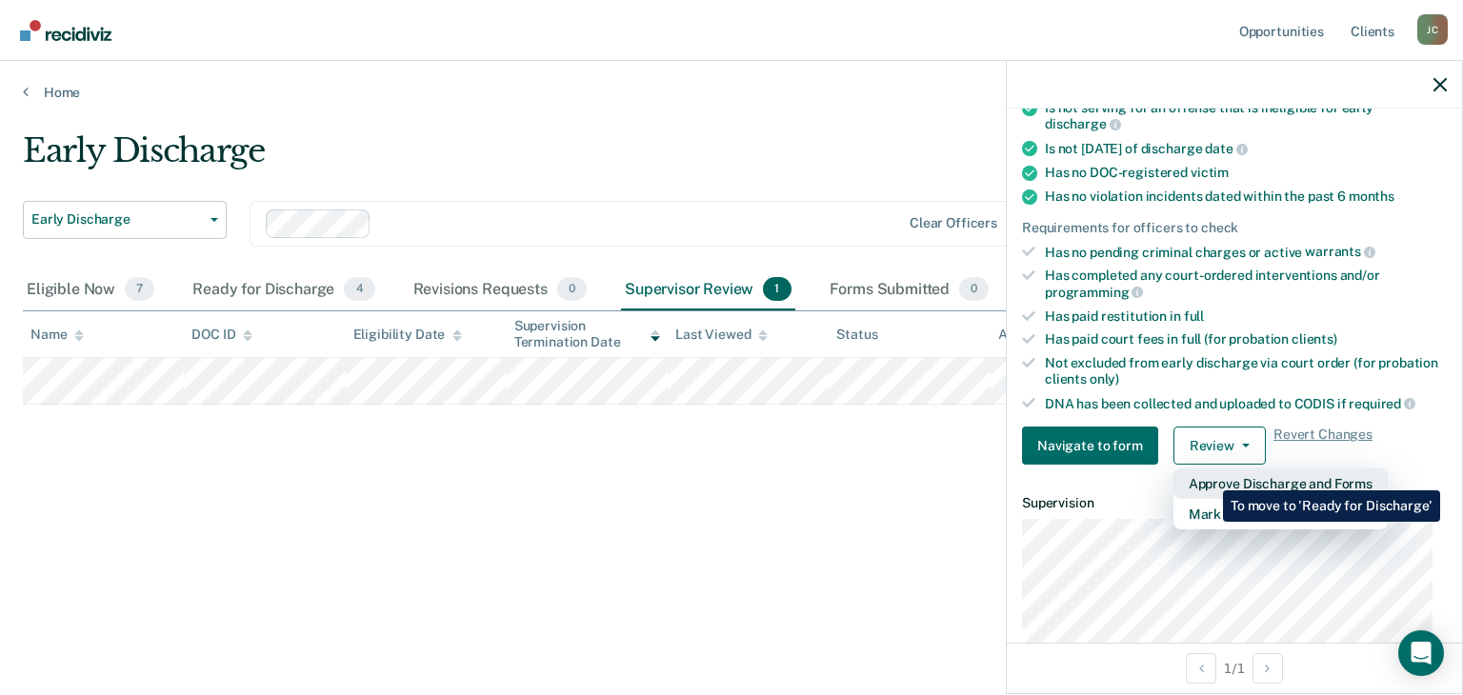
click at [1208, 476] on button "Approve Discharge and Forms" at bounding box center [1280, 484] width 214 height 30
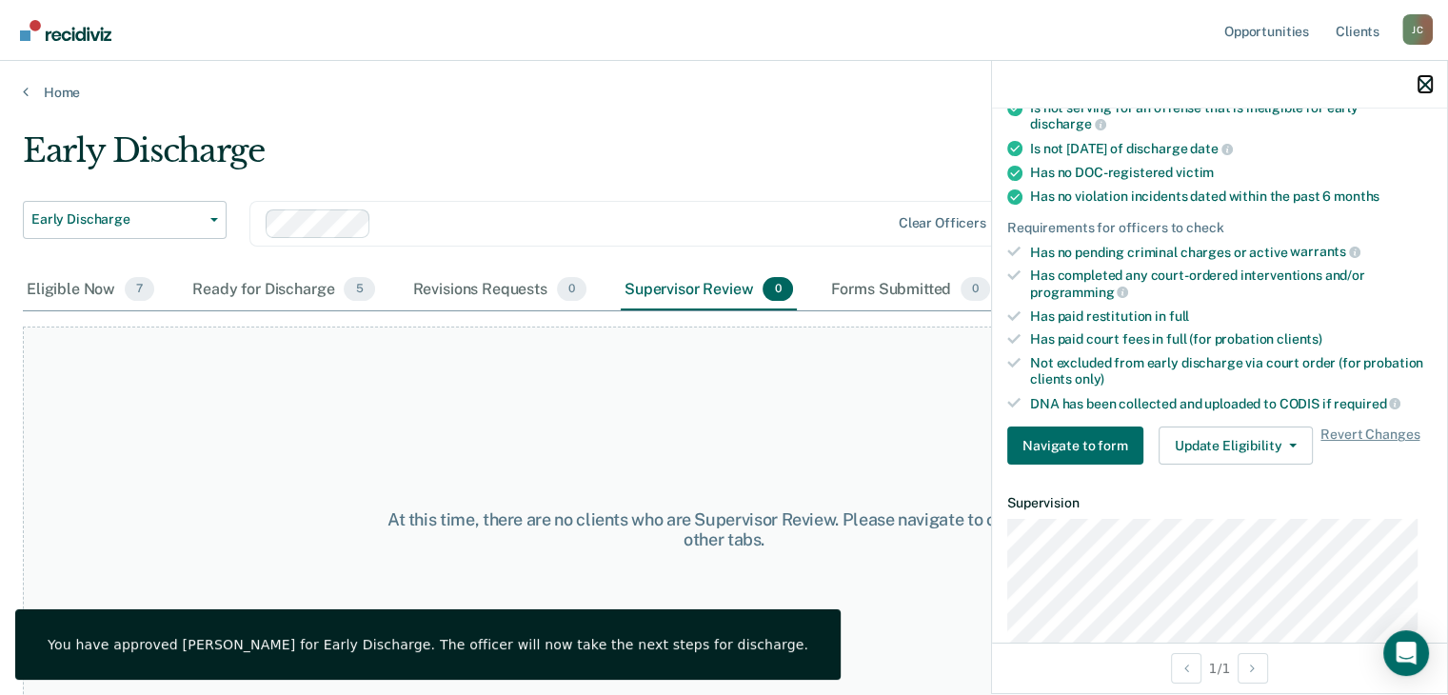
click at [1421, 77] on button "button" at bounding box center [1425, 84] width 13 height 16
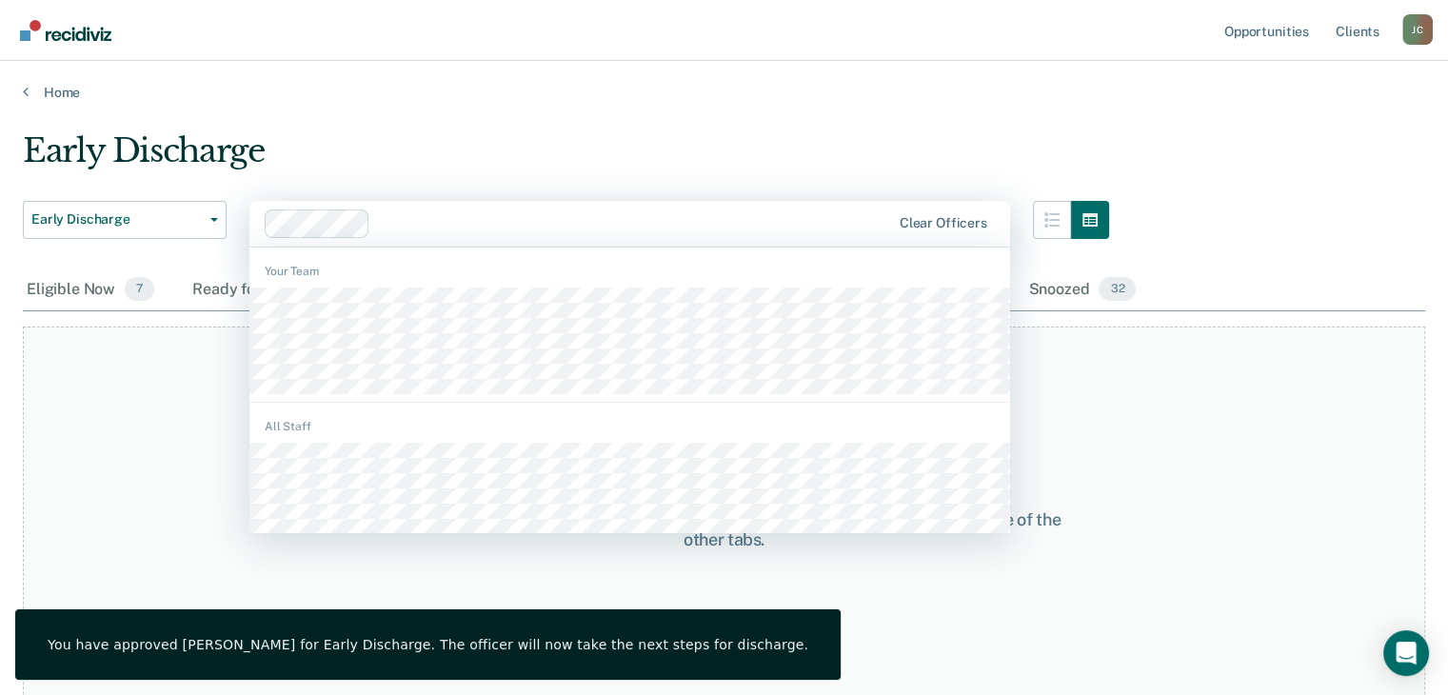
click at [510, 212] on div at bounding box center [634, 223] width 512 height 22
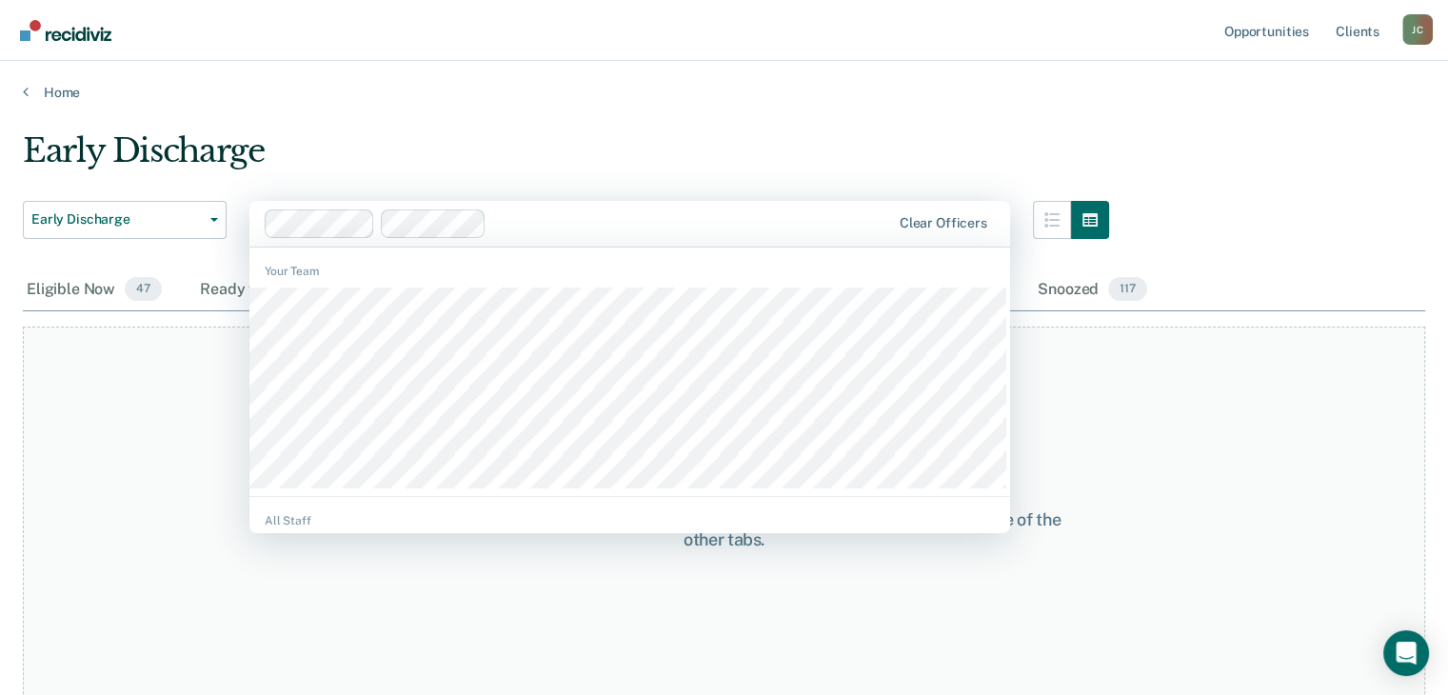
click at [603, 230] on div at bounding box center [692, 223] width 396 height 22
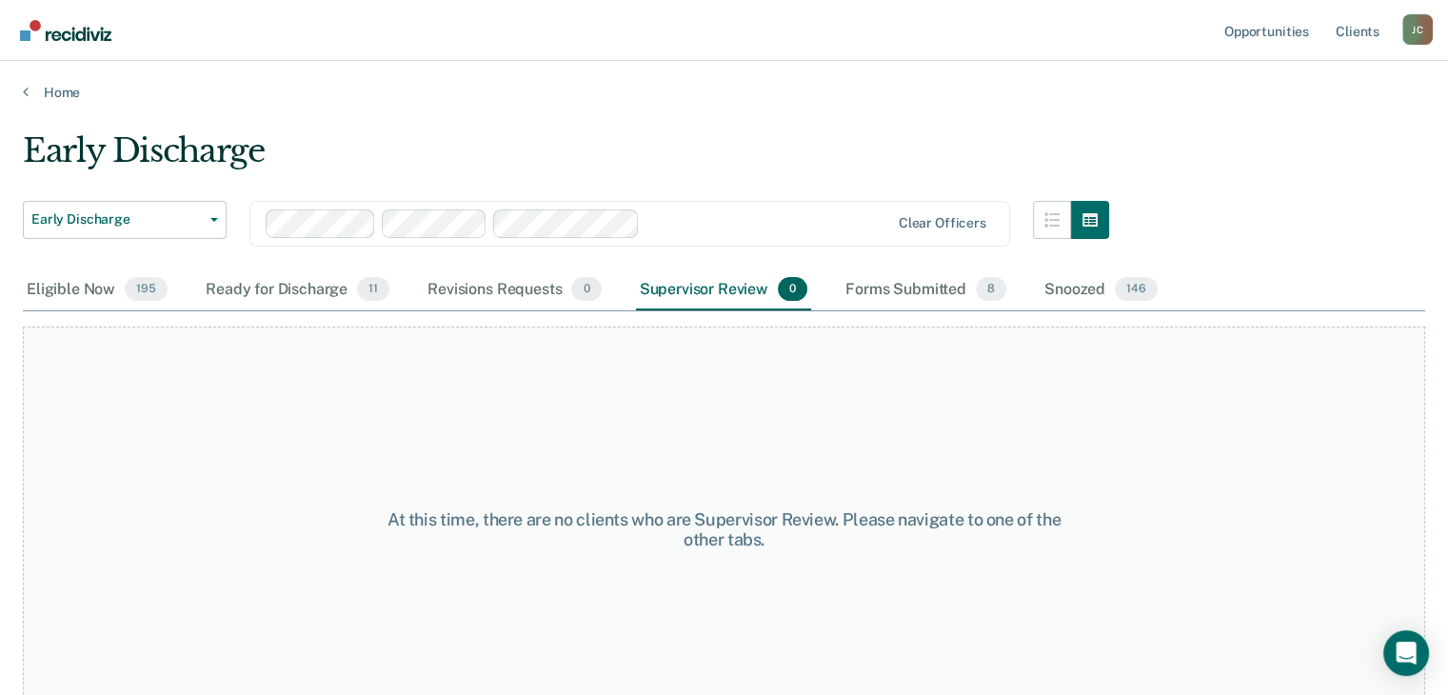
click at [734, 212] on div at bounding box center [769, 223] width 242 height 22
click at [806, 219] on div at bounding box center [835, 223] width 109 height 22
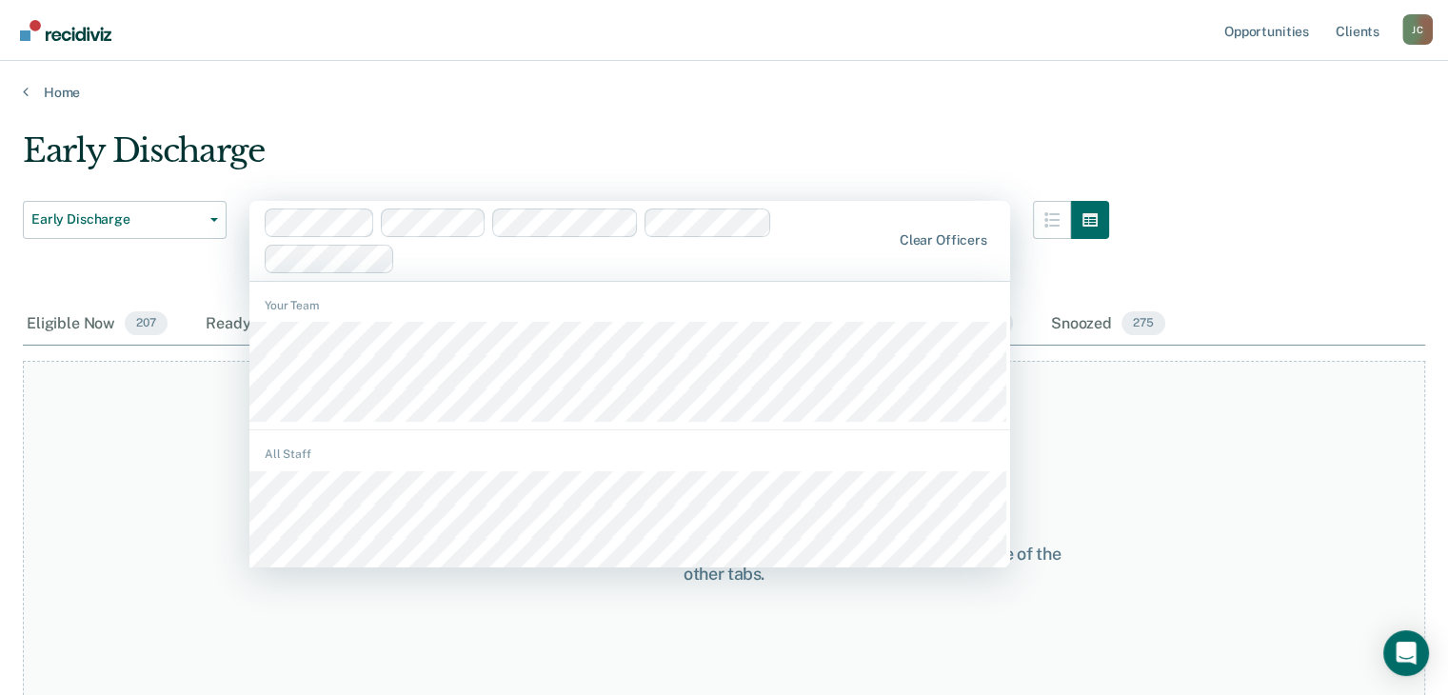
click at [849, 219] on div at bounding box center [579, 241] width 628 height 65
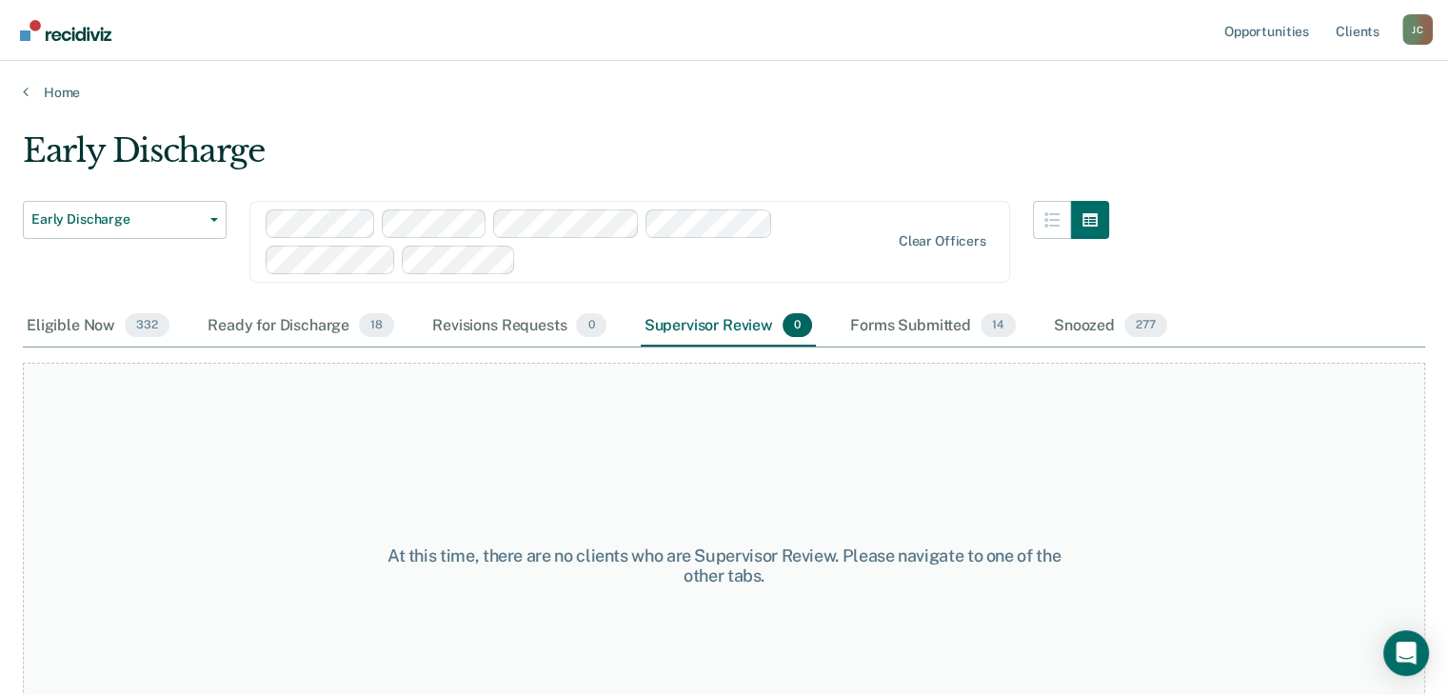
click at [828, 220] on div at bounding box center [579, 242] width 626 height 65
